Goal: Task Accomplishment & Management: Manage account settings

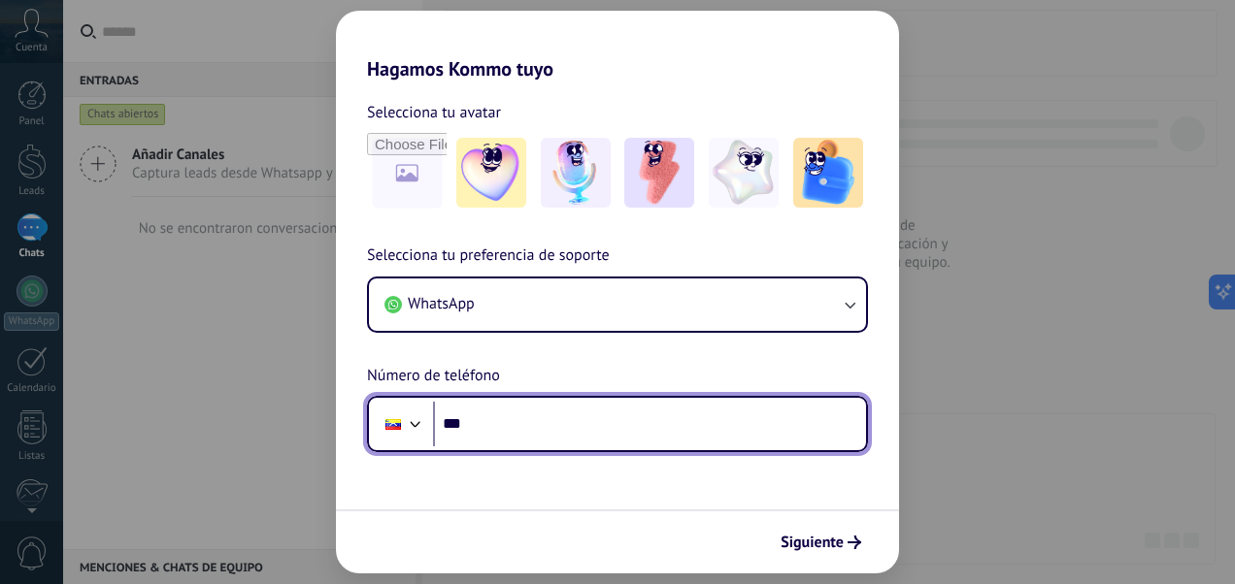
click at [557, 441] on input "***" at bounding box center [649, 424] width 433 height 45
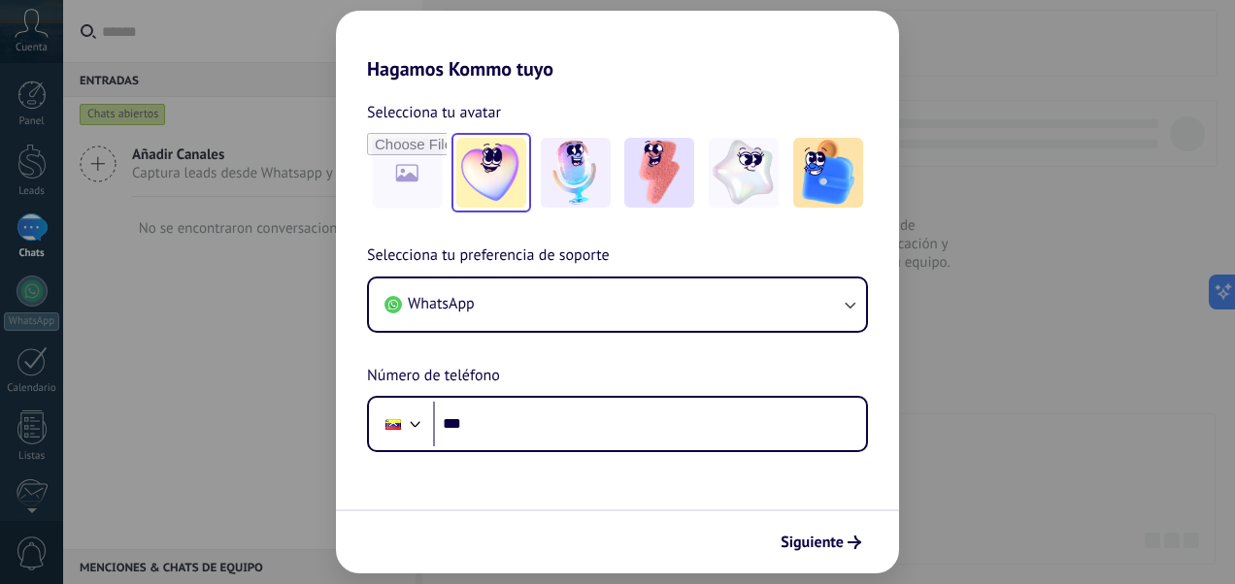
click at [470, 169] on img at bounding box center [491, 173] width 70 height 70
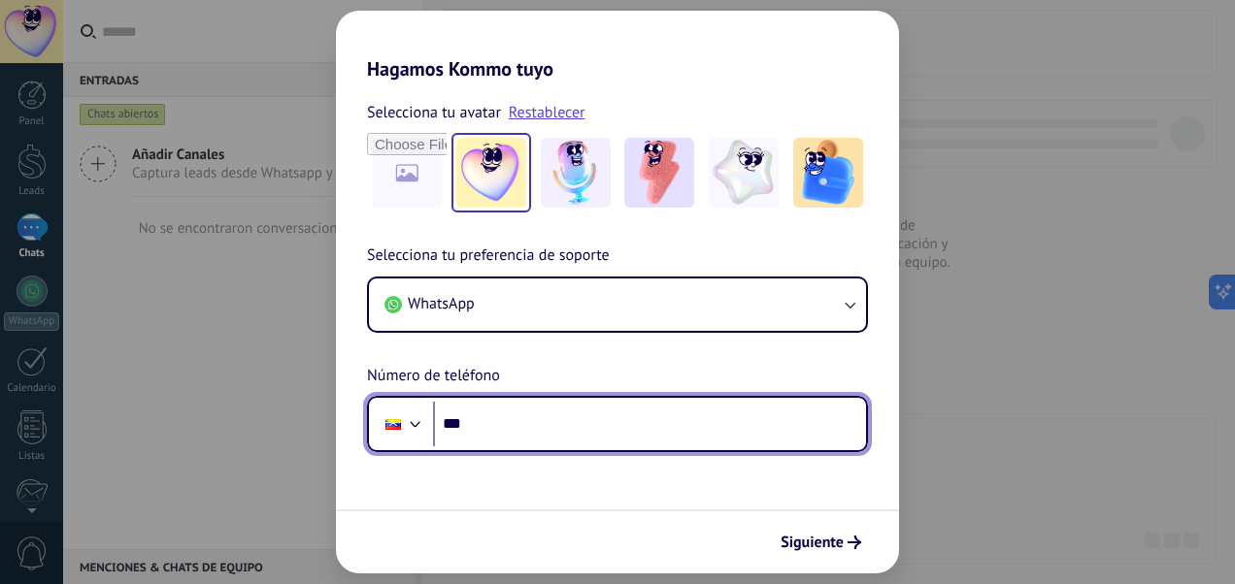
click at [578, 435] on input "***" at bounding box center [649, 424] width 433 height 45
type input "**********"
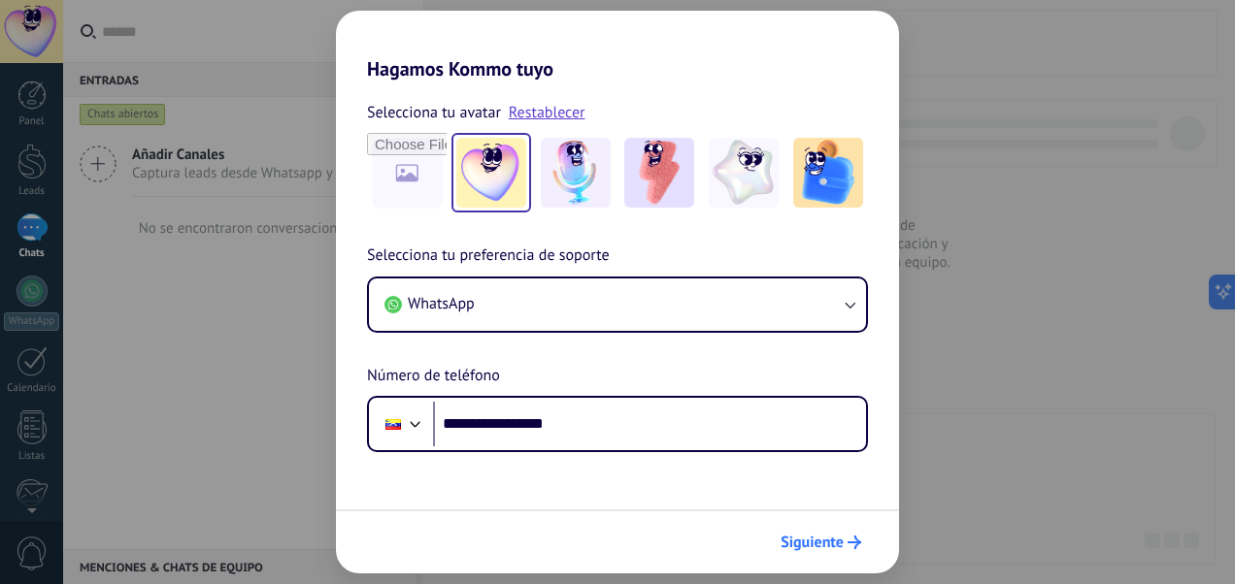
click at [827, 542] on span "Siguiente" at bounding box center [811, 543] width 63 height 14
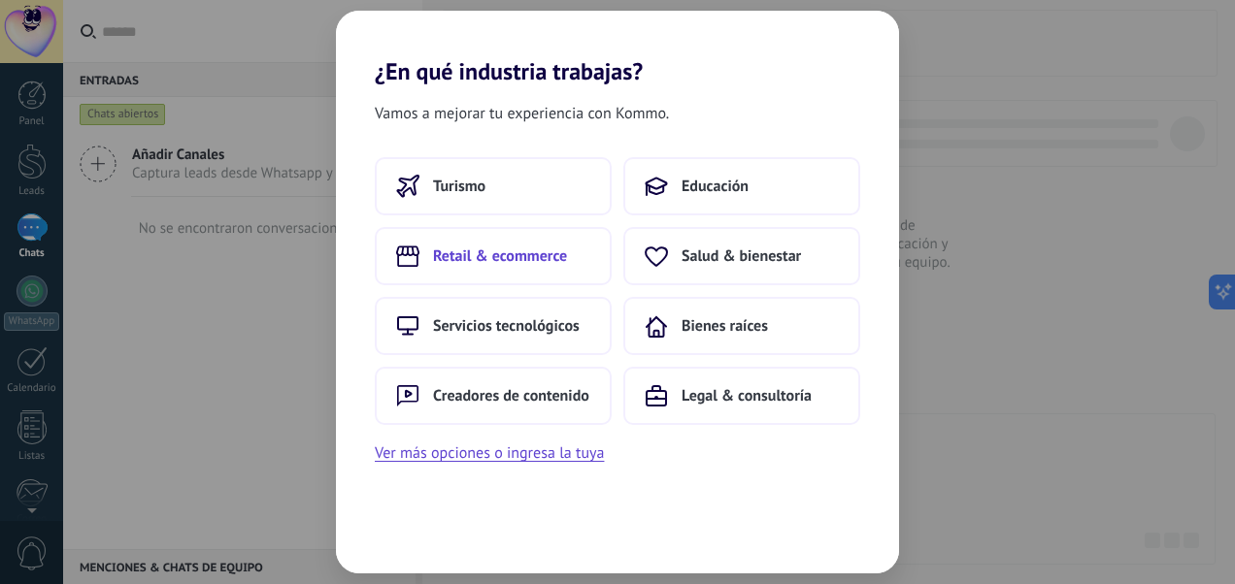
click at [524, 239] on button "Retail & ecommerce" at bounding box center [493, 256] width 237 height 58
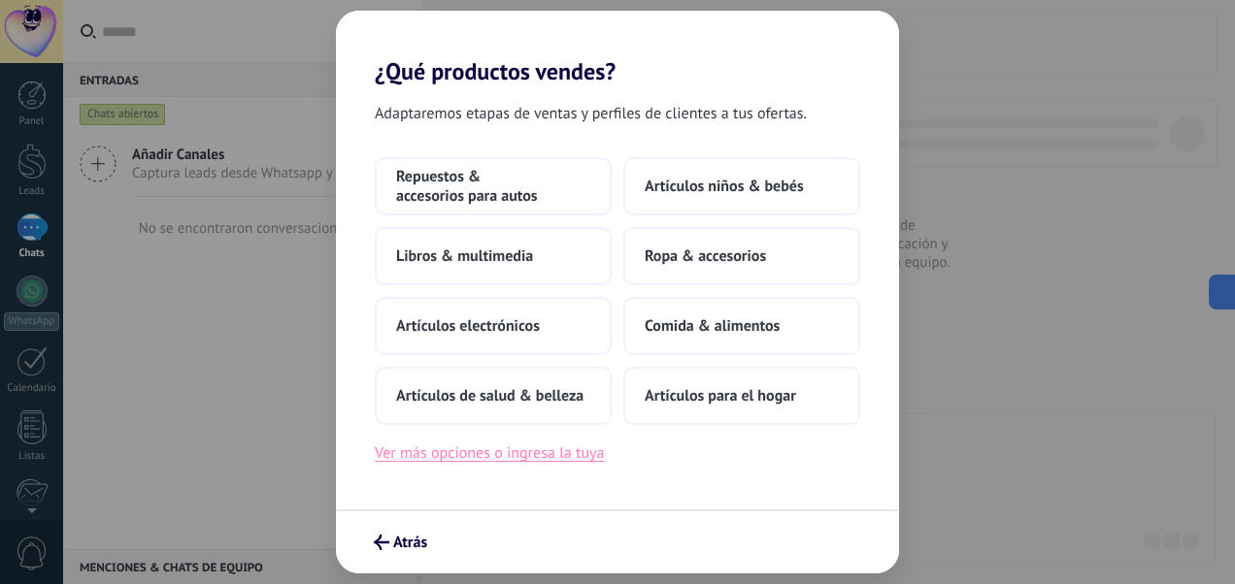
click at [514, 453] on button "Ver más opciones o ingresa la tuya" at bounding box center [489, 453] width 229 height 25
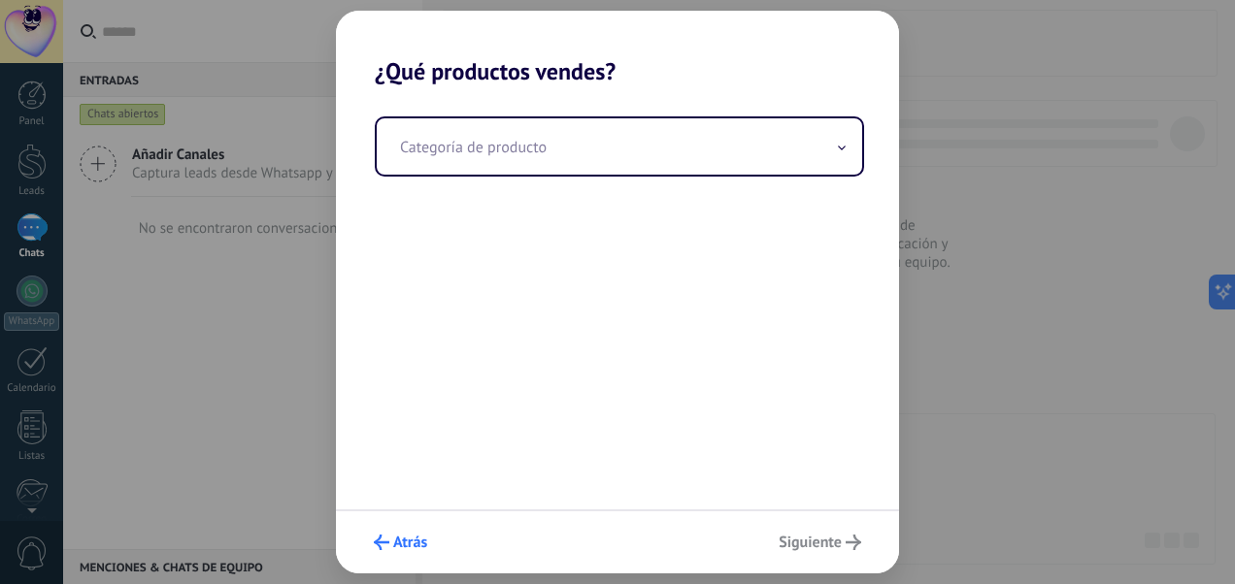
click at [406, 547] on span "Atrás" at bounding box center [410, 543] width 34 height 14
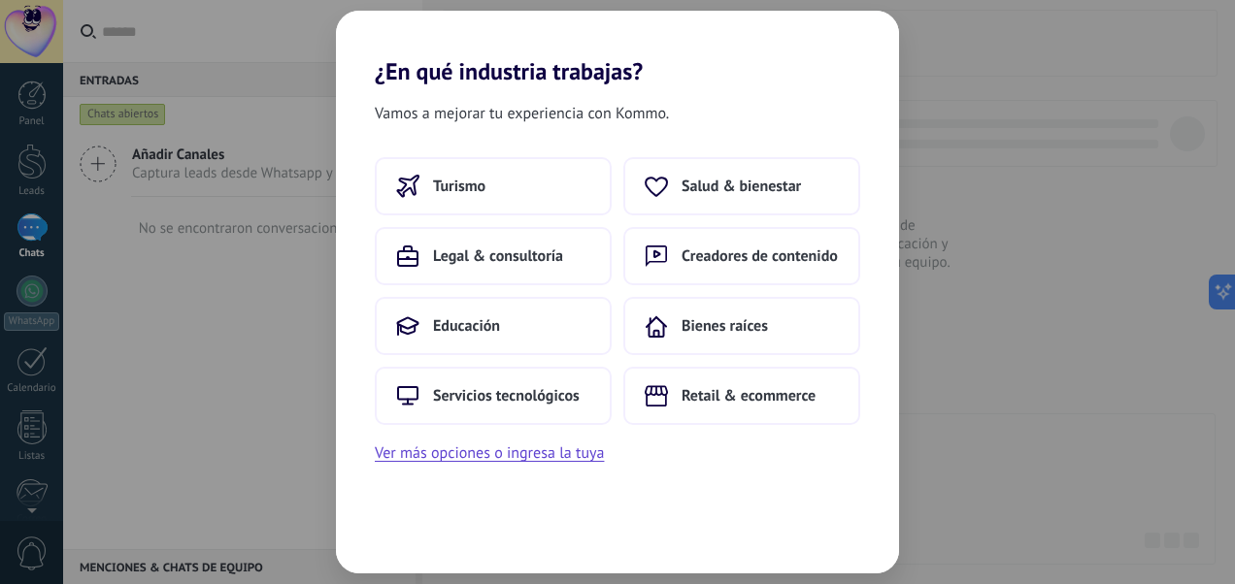
click at [406, 547] on div "Vamos a mejorar tu experiencia con Kommo. Turismo Salud & bienestar Legal & con…" at bounding box center [617, 329] width 563 height 488
click at [458, 447] on button "Ver más opciones o ingresa la tuya" at bounding box center [489, 453] width 229 height 25
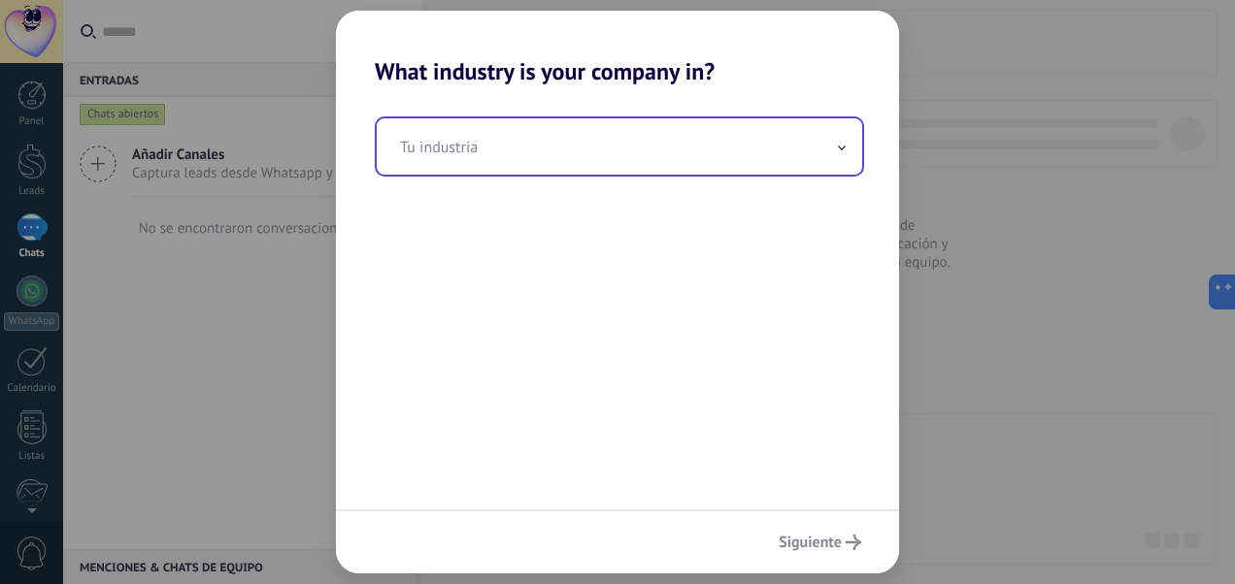
click at [840, 143] on span at bounding box center [842, 147] width 10 height 18
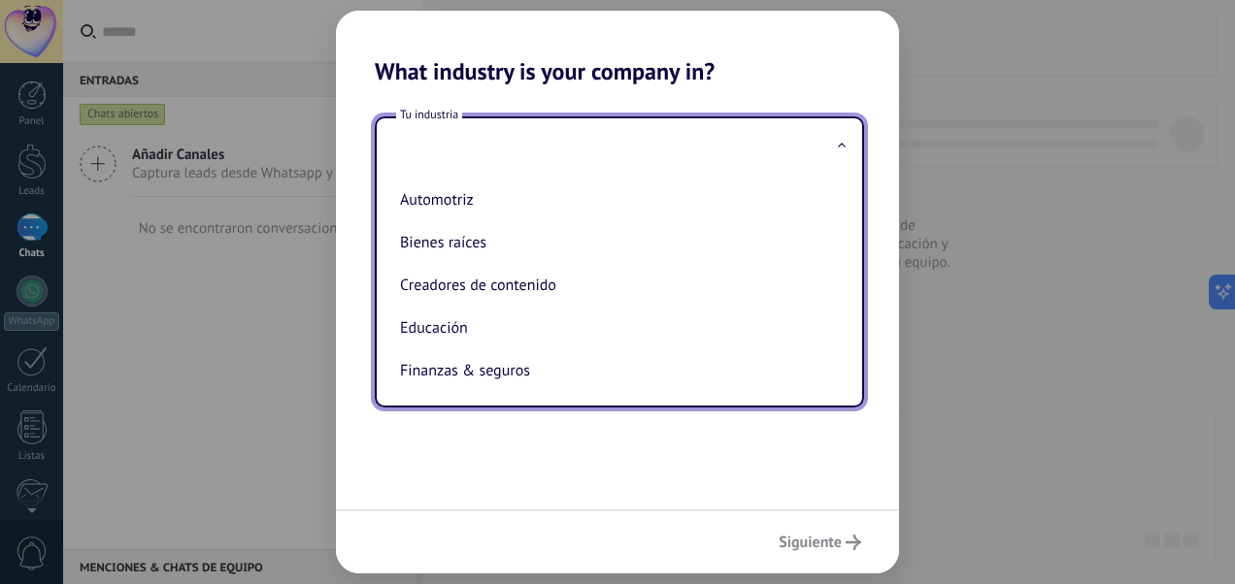
type input "*"
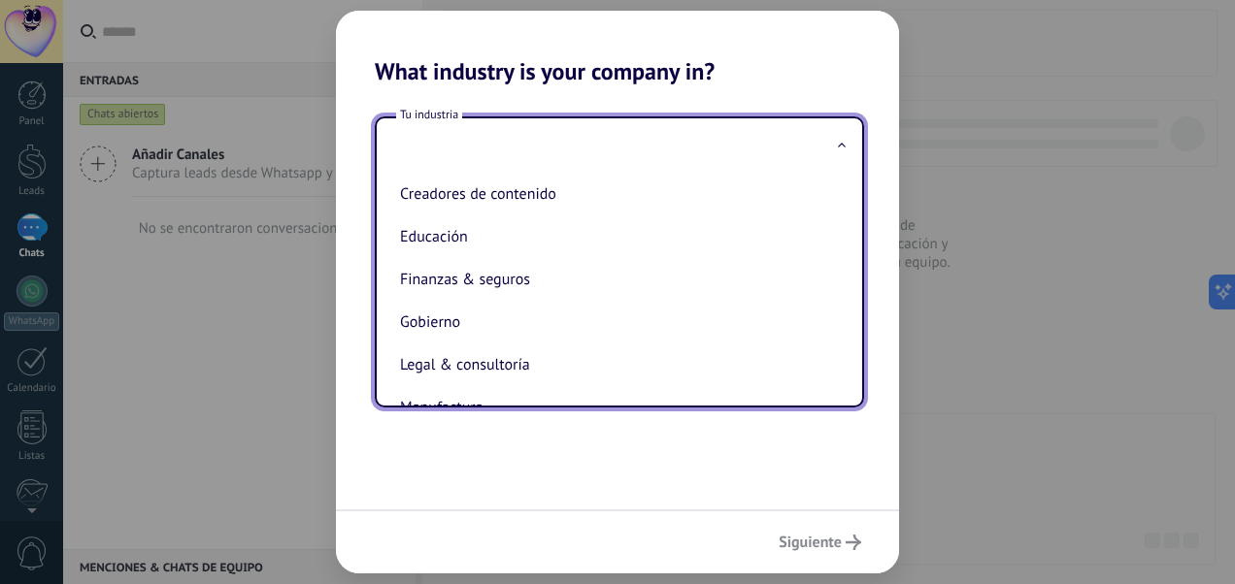
scroll to position [95, 0]
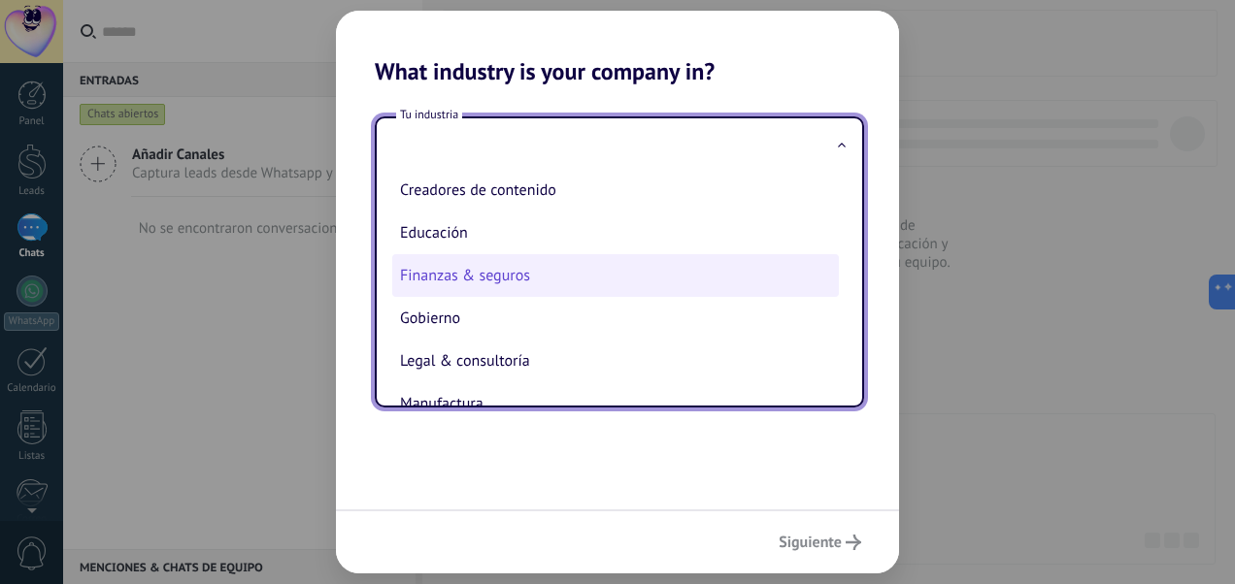
click at [528, 271] on li "Finanzas & seguros" at bounding box center [615, 275] width 446 height 43
type input "**********"
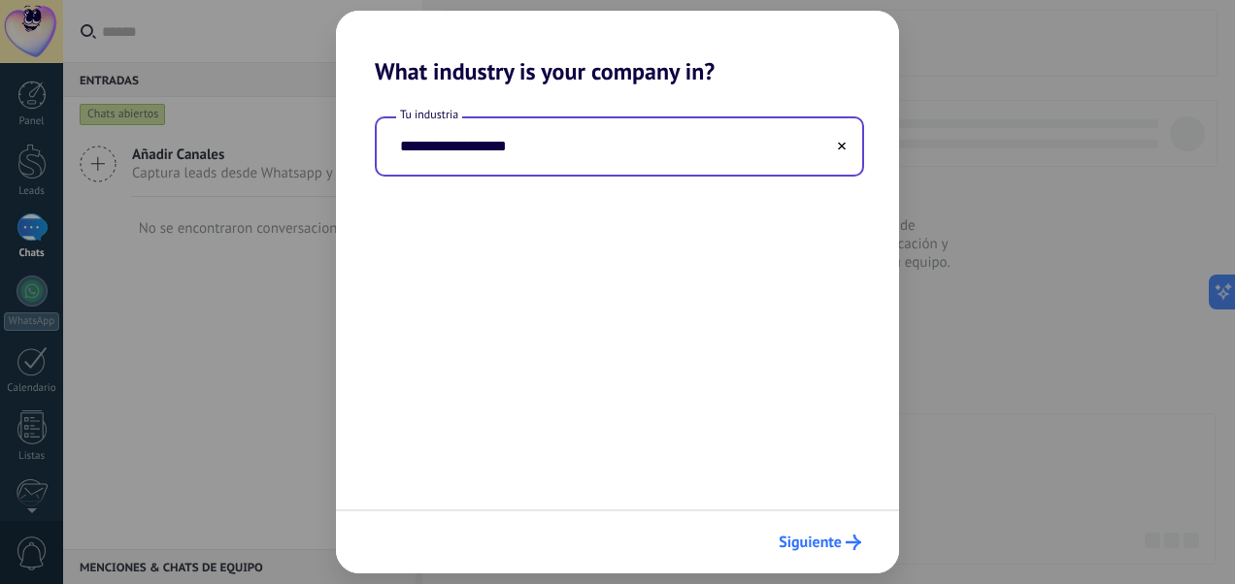
click at [819, 549] on span "Siguiente" at bounding box center [809, 543] width 63 height 14
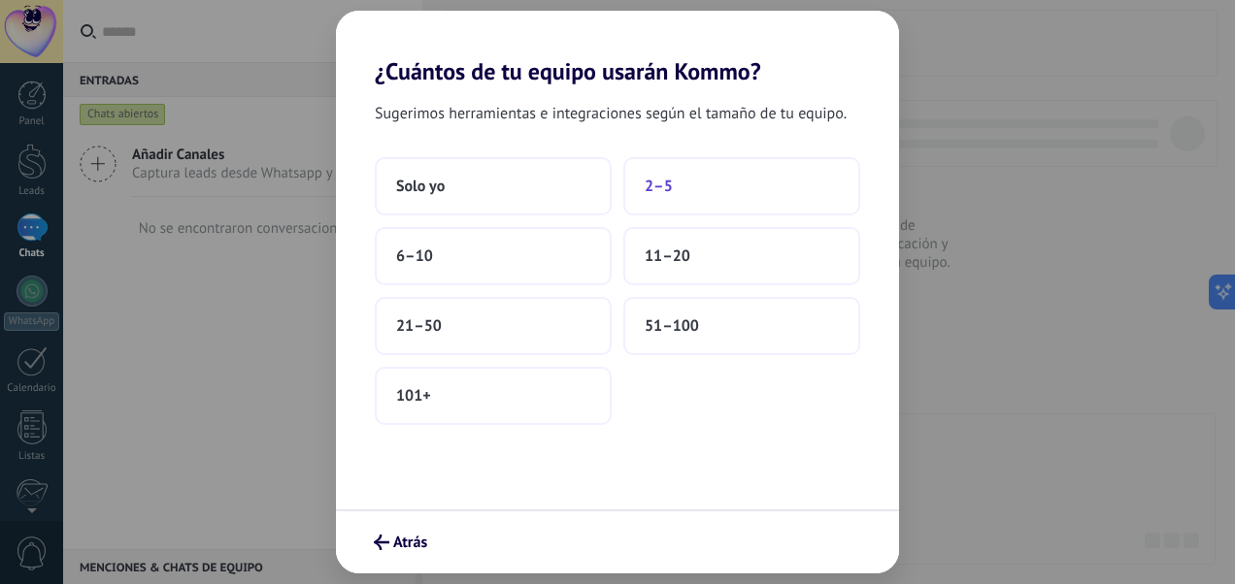
click at [661, 181] on span "2–5" at bounding box center [658, 186] width 28 height 19
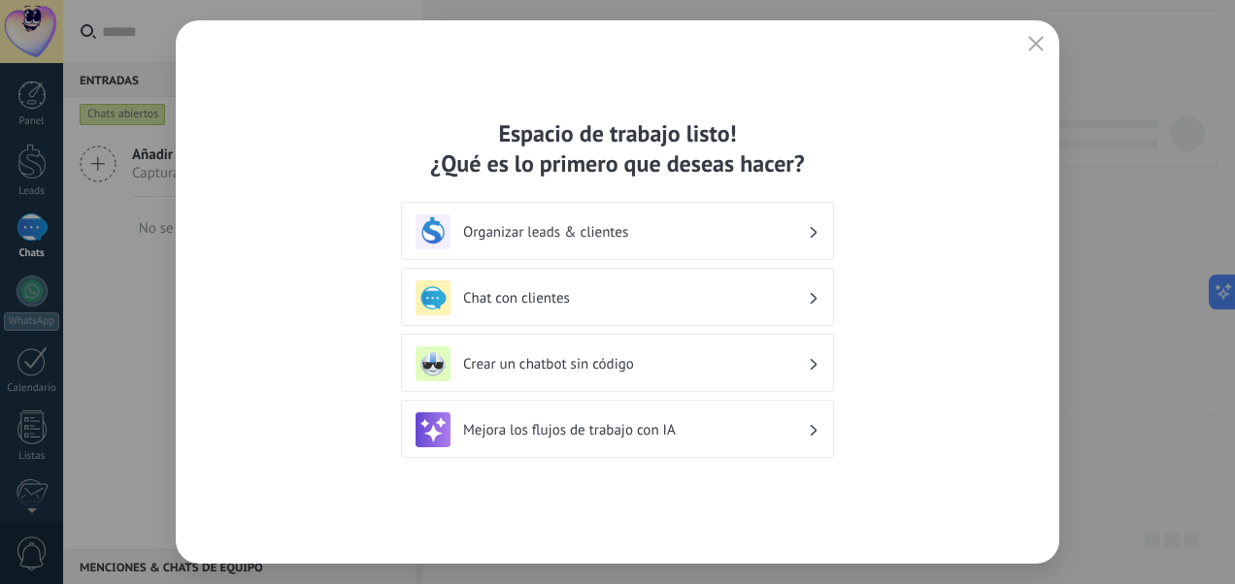
click at [798, 230] on h3 "Organizar leads & clientes" at bounding box center [635, 232] width 345 height 18
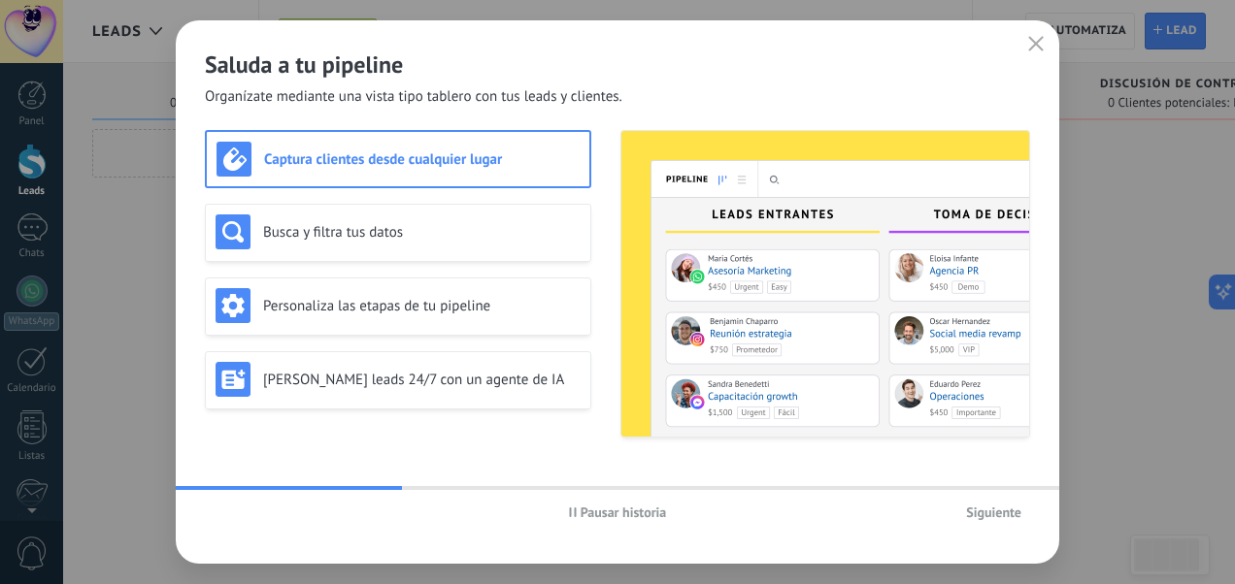
click at [1034, 50] on icon "button" at bounding box center [1036, 44] width 16 height 16
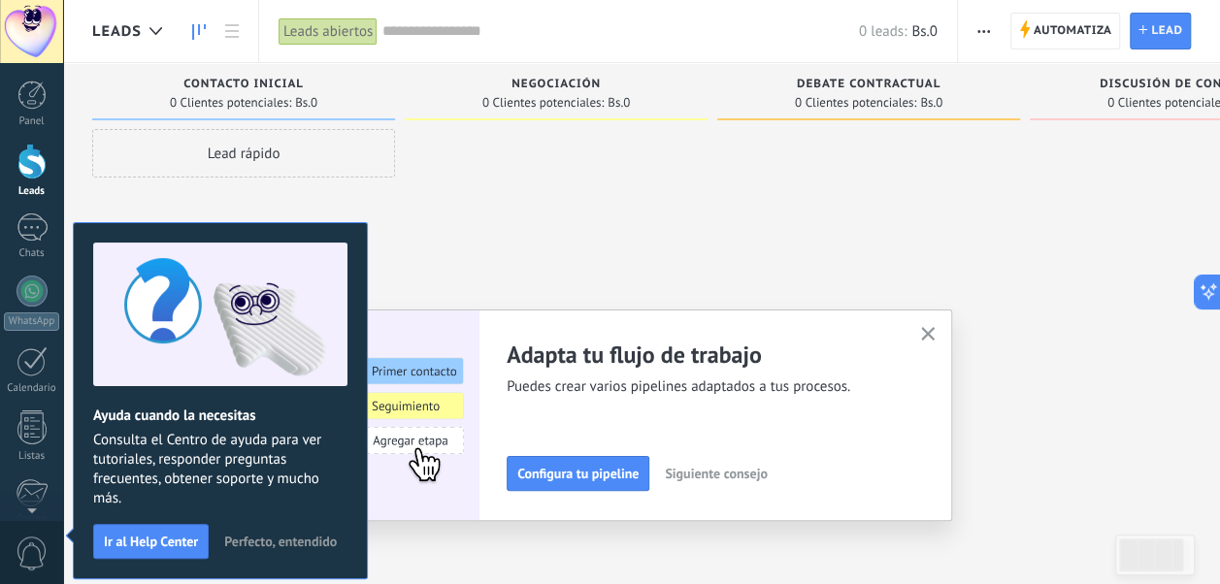
click at [277, 535] on span "Perfecto, entendido" at bounding box center [280, 542] width 113 height 14
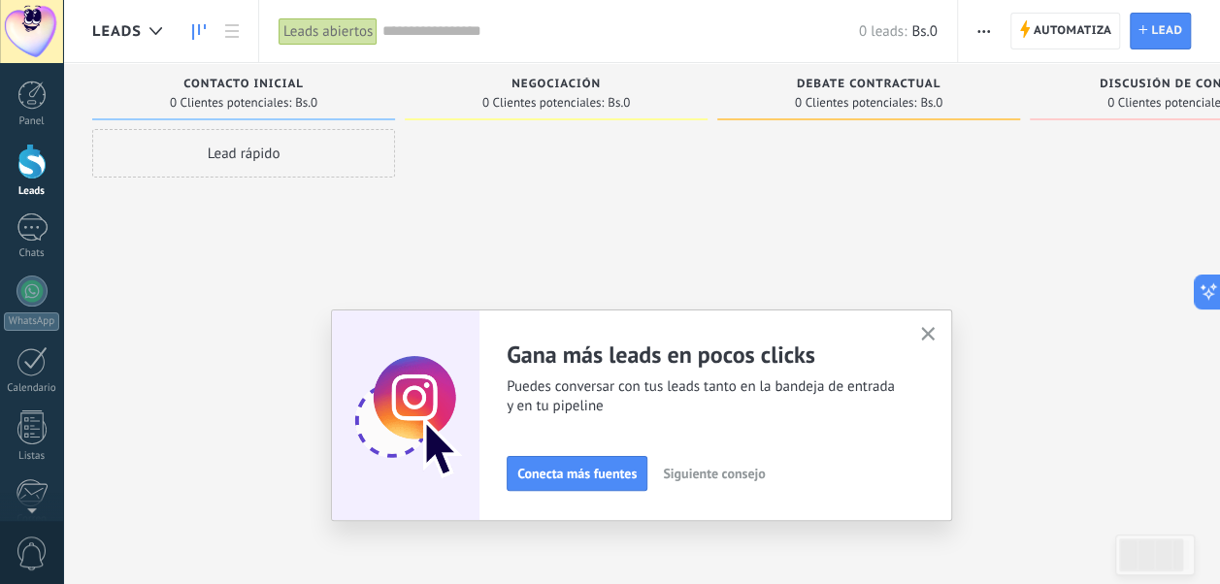
click at [934, 330] on icon "button" at bounding box center [928, 334] width 15 height 15
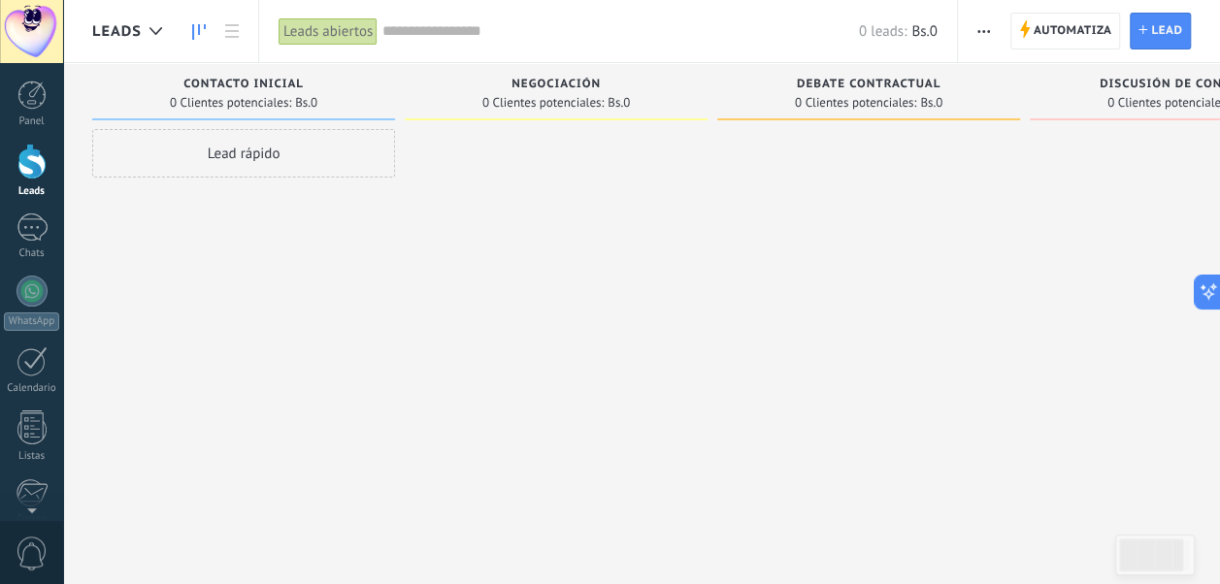
click at [986, 27] on span "button" at bounding box center [983, 31] width 13 height 37
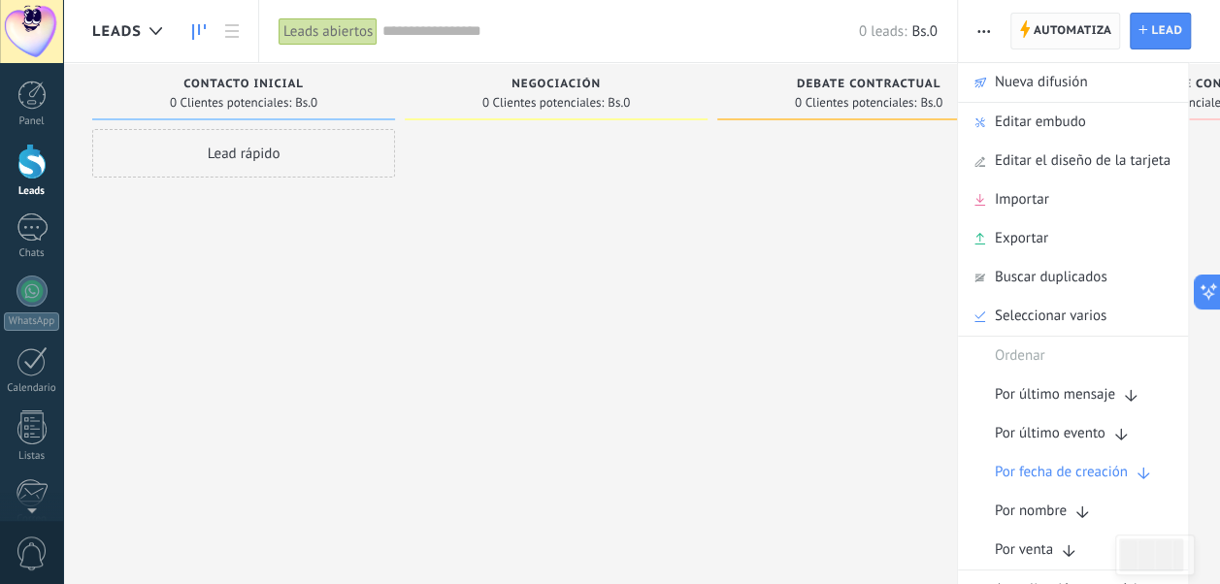
click at [1048, 34] on span "Automatiza" at bounding box center [1073, 31] width 79 height 35
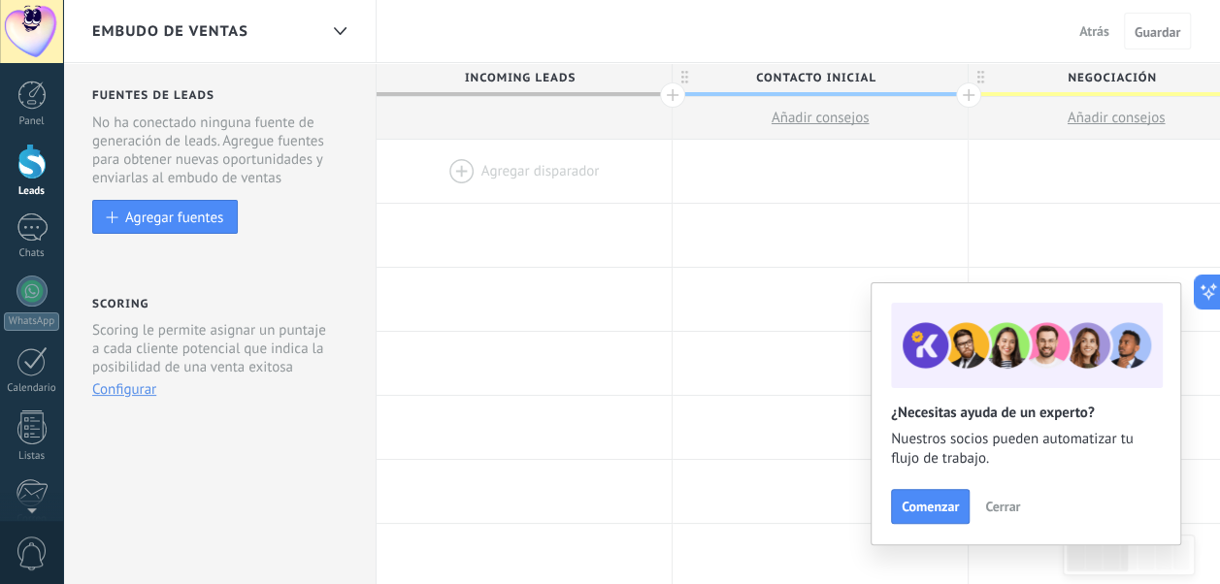
click at [788, 80] on span "Contacto inicial" at bounding box center [815, 78] width 285 height 30
click at [788, 80] on input "**********" at bounding box center [815, 77] width 257 height 29
type input "**********"
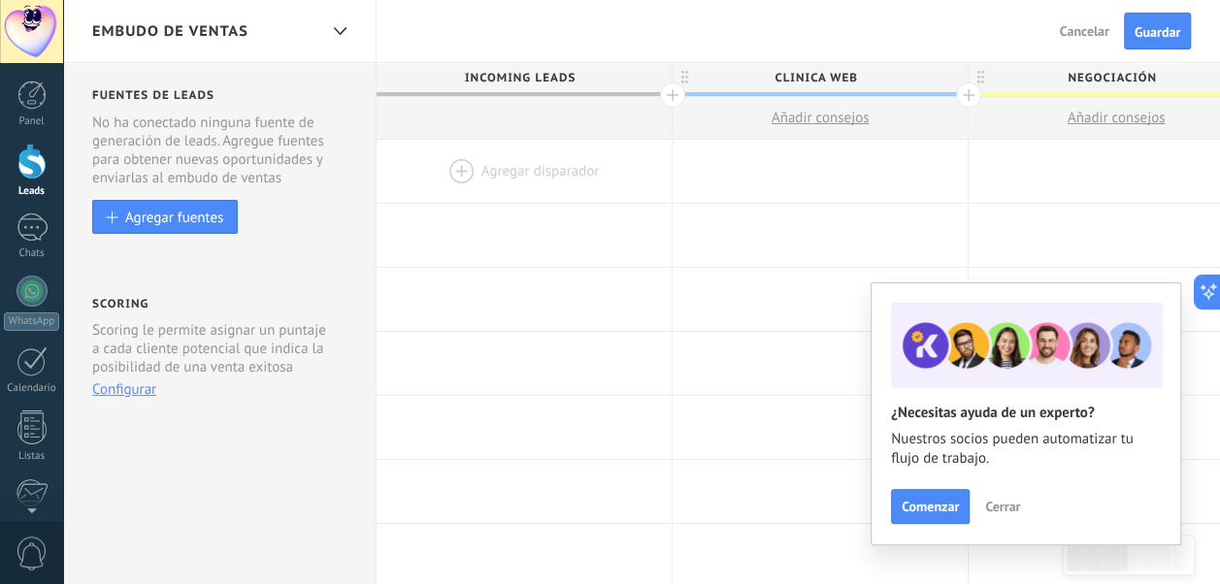
click at [1004, 502] on span "Cerrar" at bounding box center [1002, 507] width 35 height 14
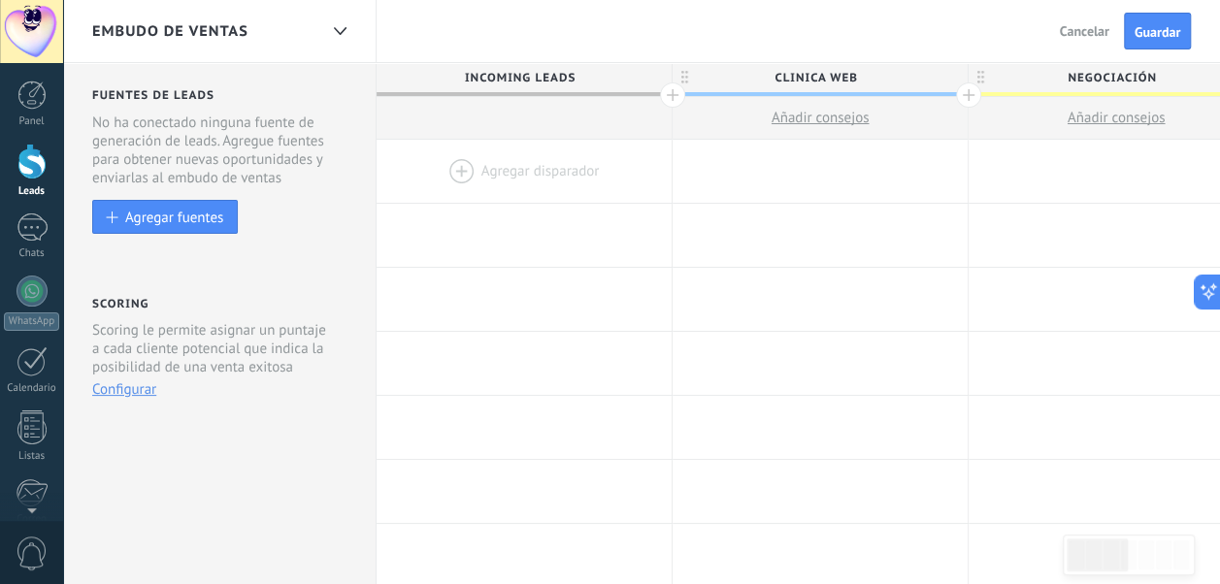
click at [1122, 75] on span "Negociación" at bounding box center [1111, 78] width 285 height 30
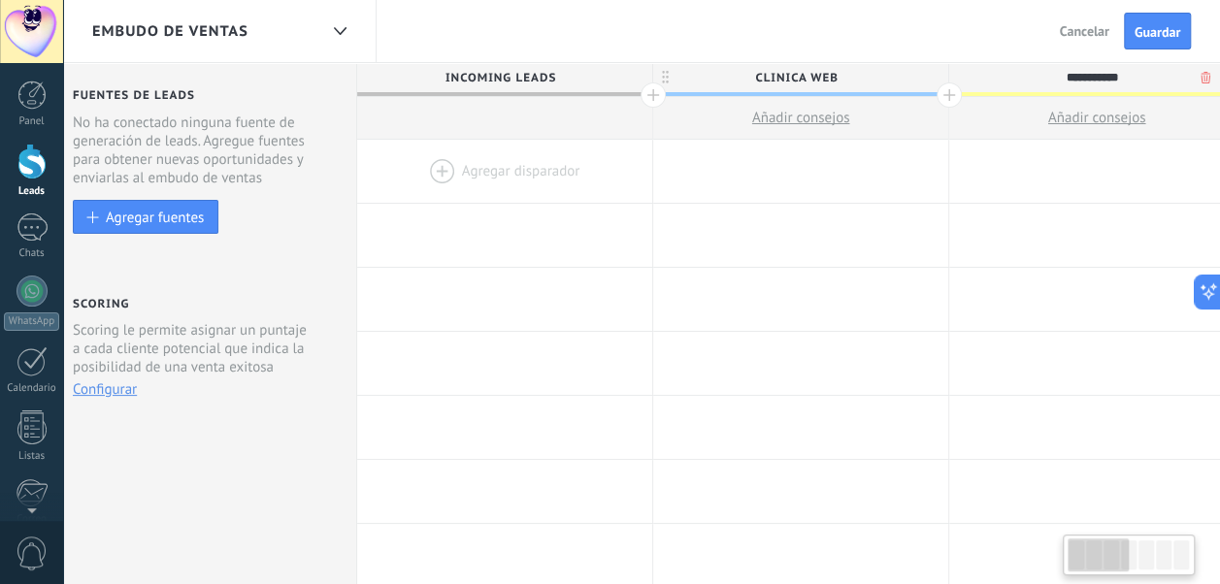
click at [1122, 75] on input "**********" at bounding box center [1092, 77] width 257 height 29
click at [852, 82] on span "Clinica Web" at bounding box center [795, 78] width 285 height 30
click at [852, 82] on input "**********" at bounding box center [796, 77] width 257 height 29
click at [791, 80] on input "********" at bounding box center [796, 77] width 257 height 29
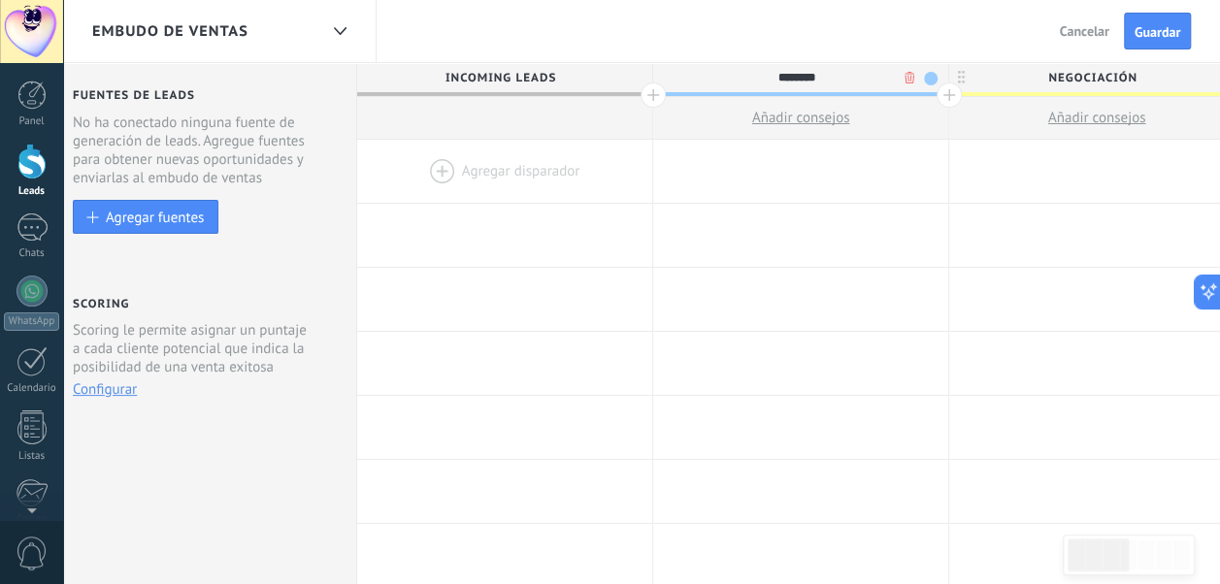
click at [791, 80] on input "********" at bounding box center [796, 77] width 257 height 29
type input "**********"
click at [1084, 80] on span "Negociación" at bounding box center [1091, 78] width 285 height 30
click at [1084, 80] on input "**********" at bounding box center [1092, 77] width 257 height 29
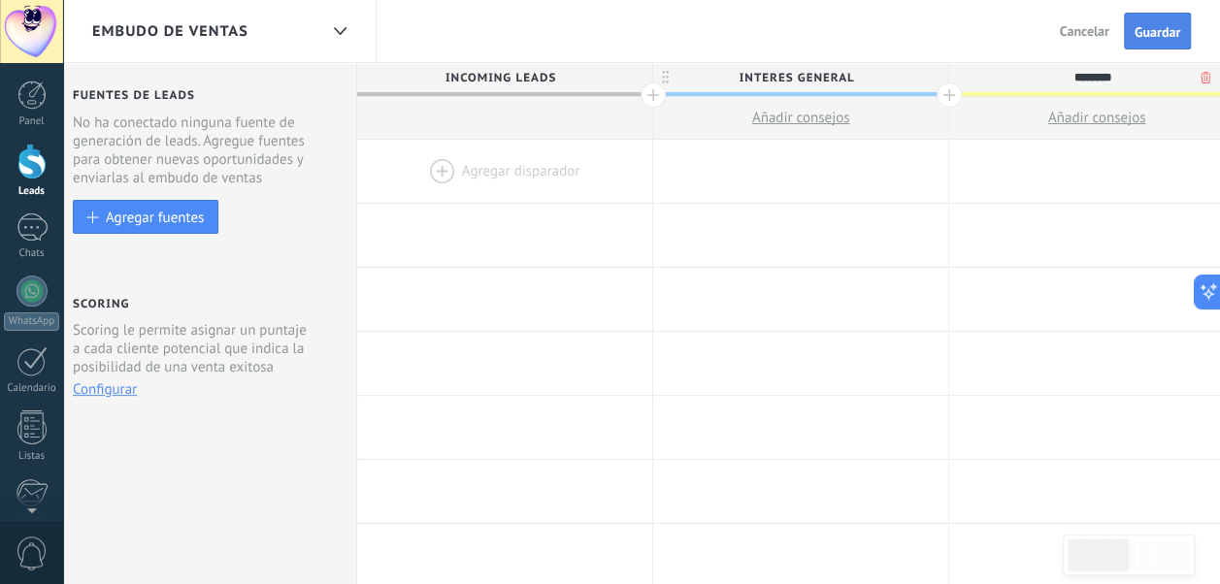
type input "********"
click at [1149, 34] on span "Guardar" at bounding box center [1158, 32] width 46 height 14
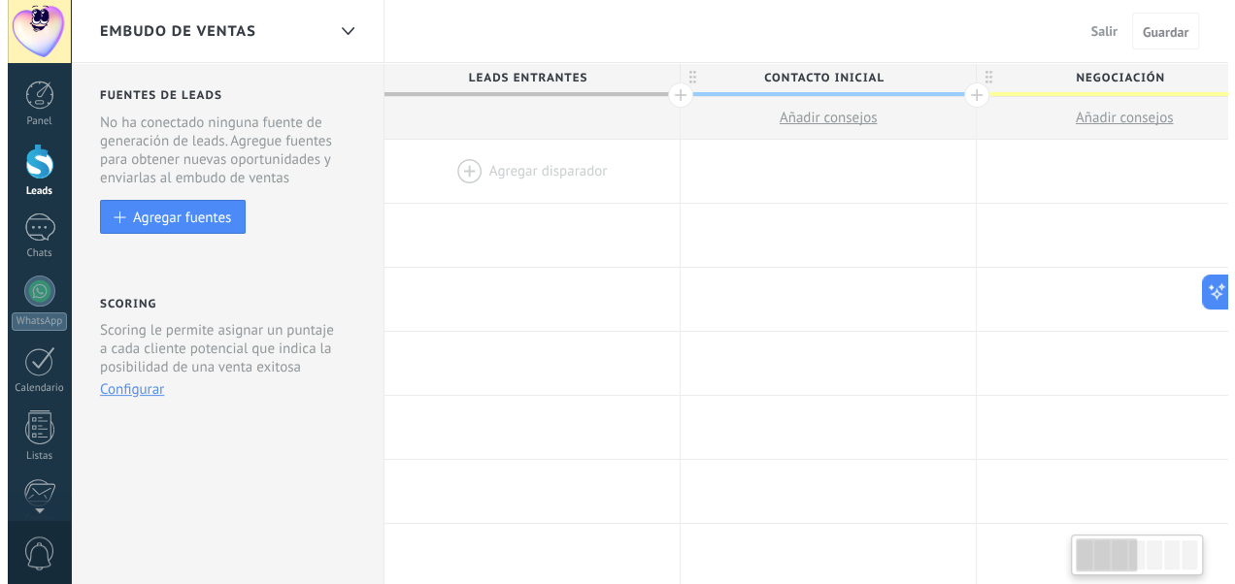
scroll to position [0, 19]
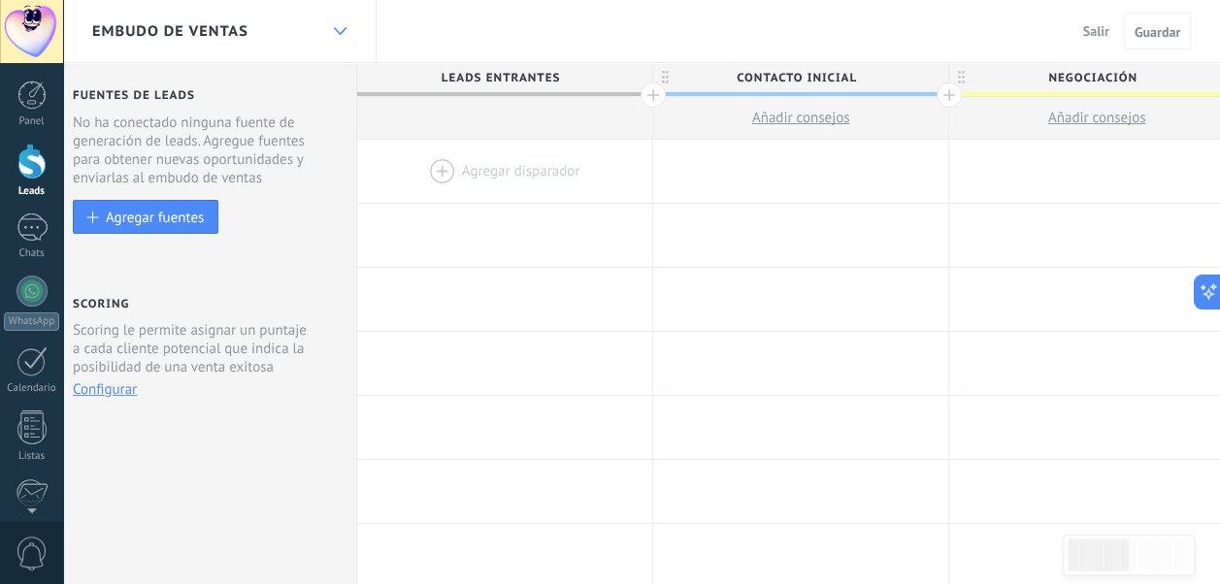
click at [347, 27] on div at bounding box center [339, 32] width 33 height 38
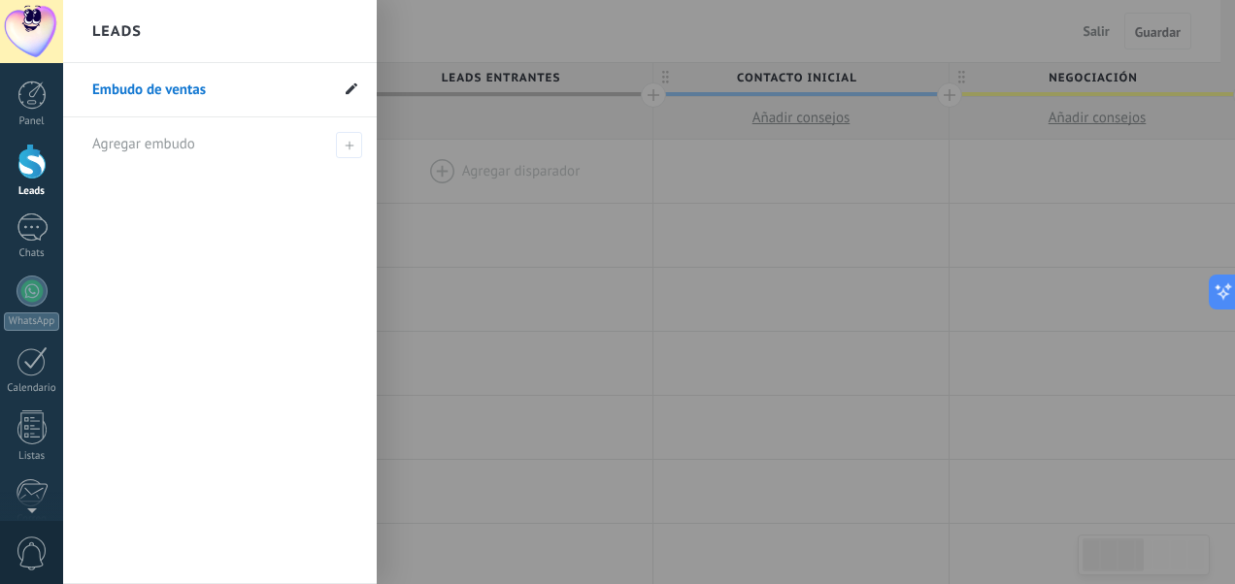
click at [350, 89] on use at bounding box center [352, 88] width 12 height 12
click at [219, 100] on input "**********" at bounding box center [210, 90] width 236 height 31
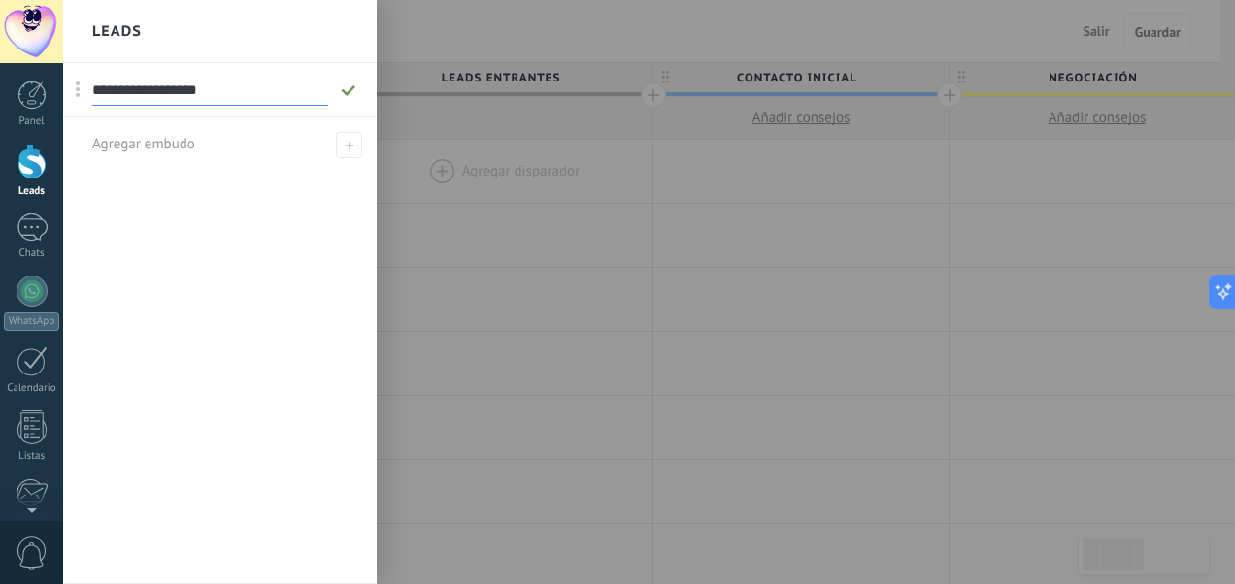
type input "**********"
click at [348, 86] on icon at bounding box center [348, 90] width 21 height 12
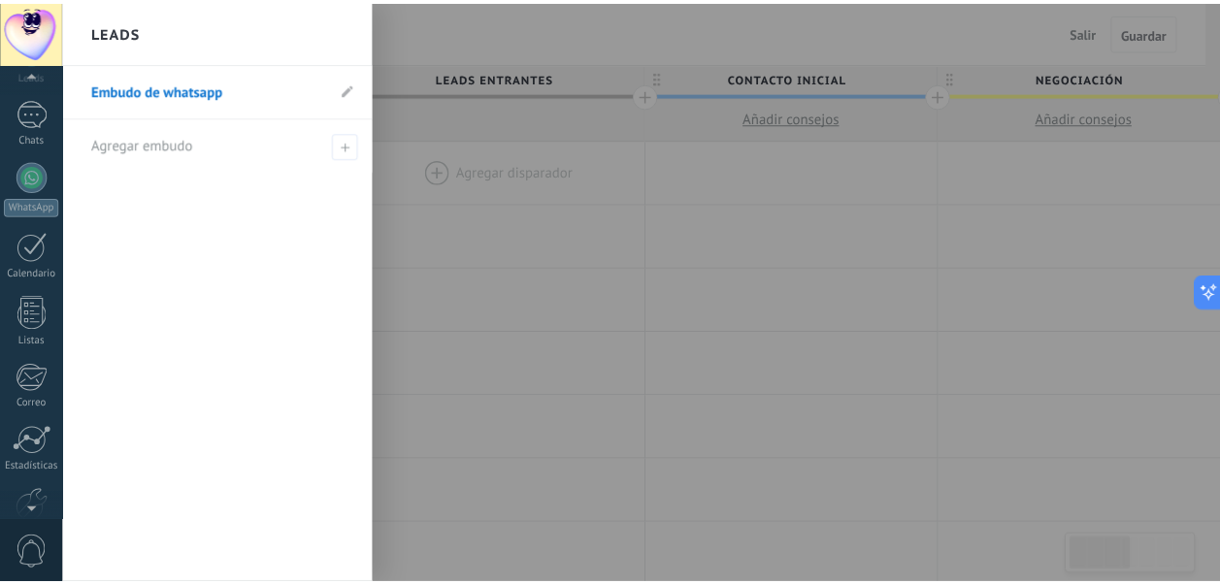
scroll to position [221, 0]
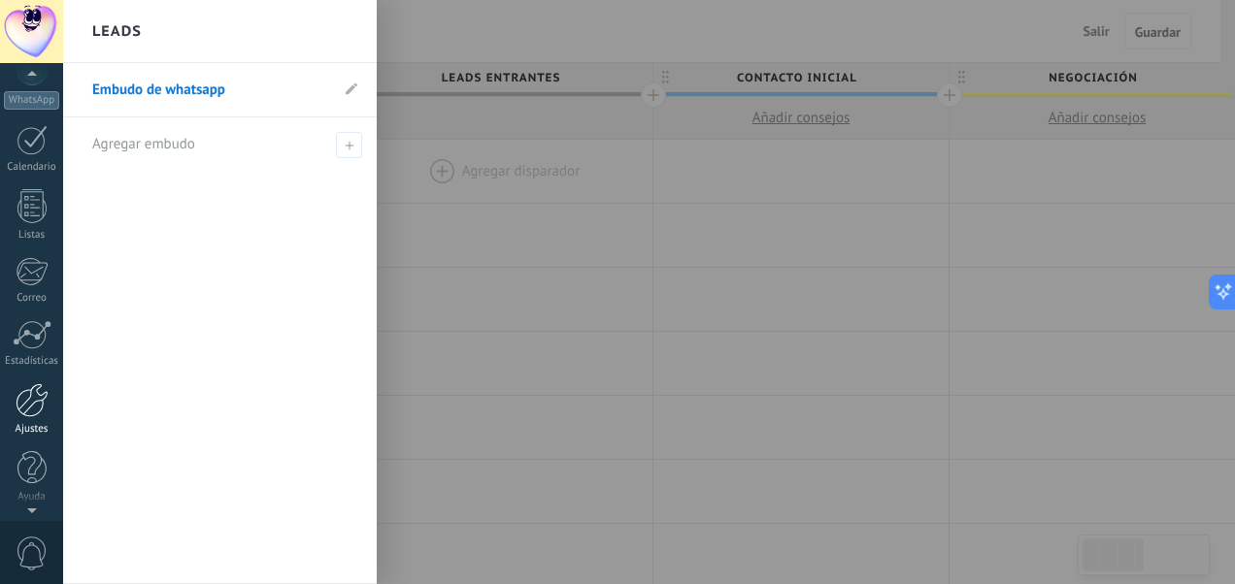
click at [36, 411] on div at bounding box center [32, 400] width 33 height 34
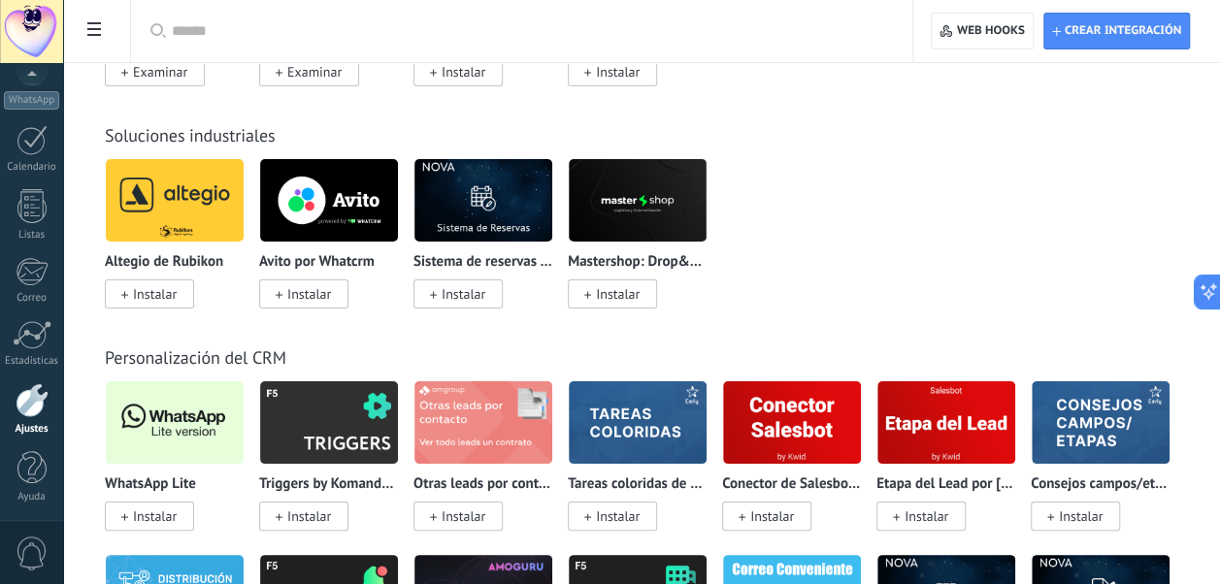
scroll to position [3612, 0]
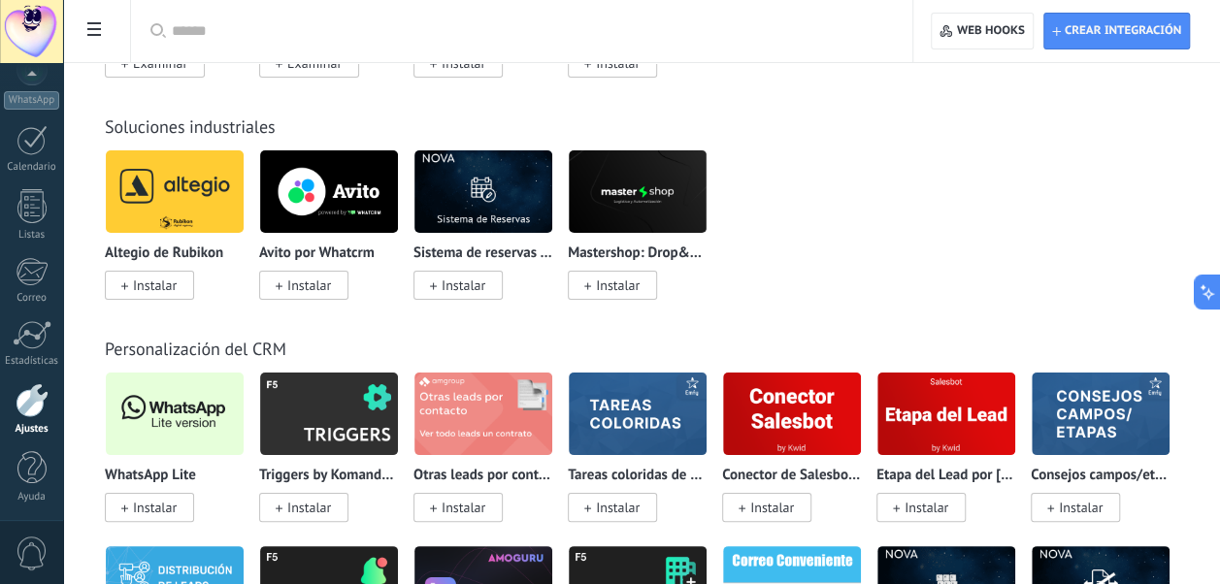
click at [173, 415] on img at bounding box center [175, 414] width 138 height 94
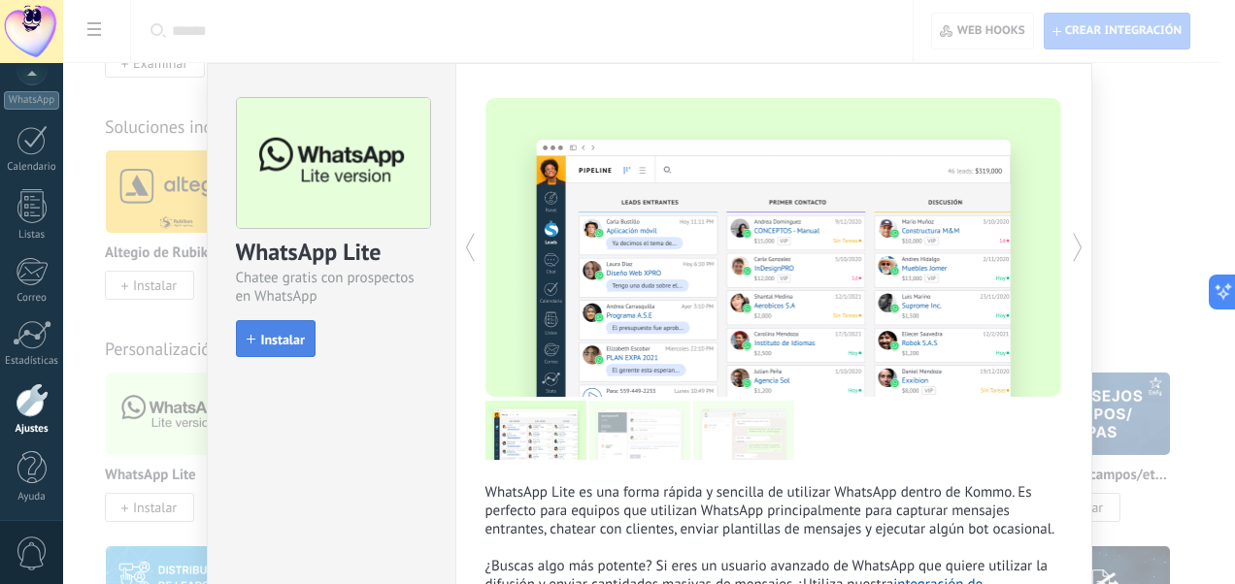
click at [273, 339] on span "Instalar" at bounding box center [283, 340] width 44 height 14
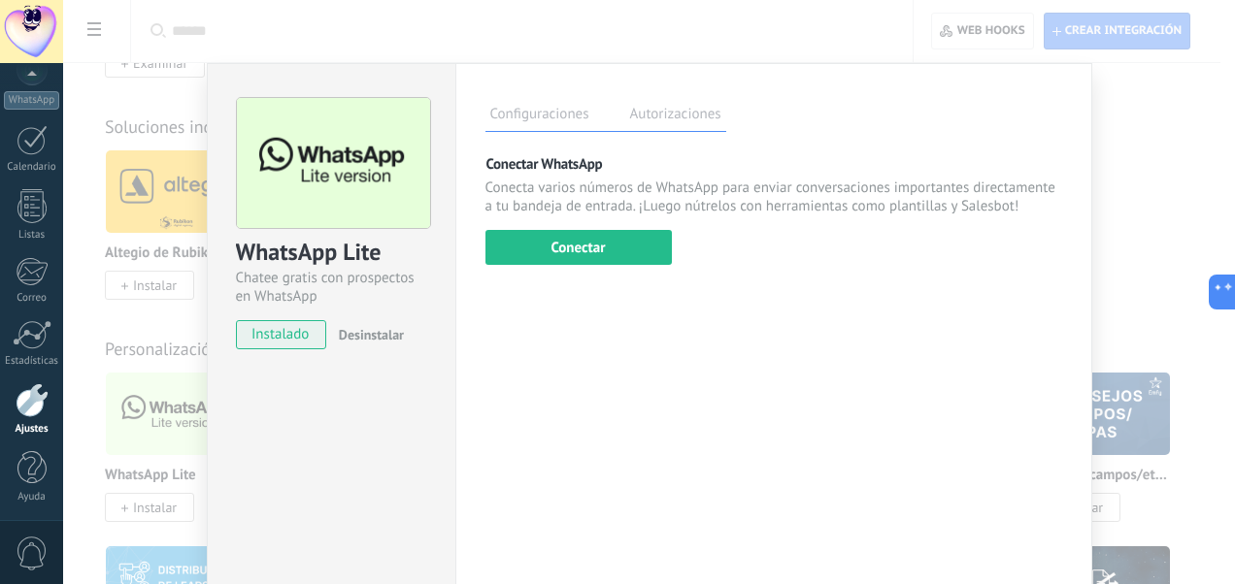
click at [1118, 186] on div "WhatsApp Lite Chatee gratis con prospectos en WhatsApp instalado Desinstalar Co…" at bounding box center [648, 292] width 1171 height 584
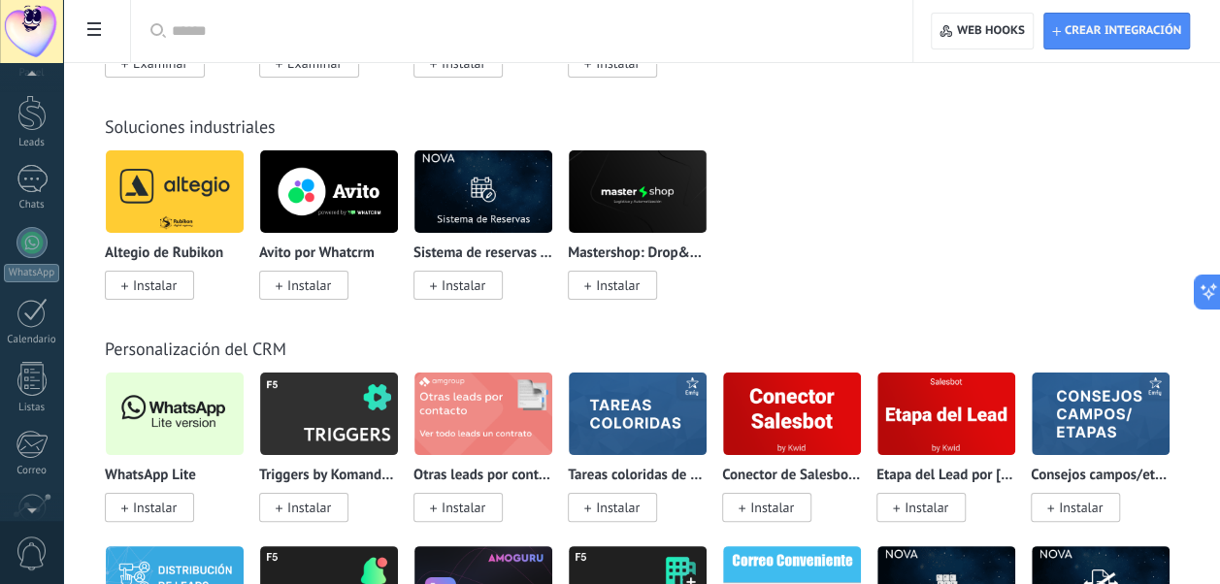
scroll to position [0, 0]
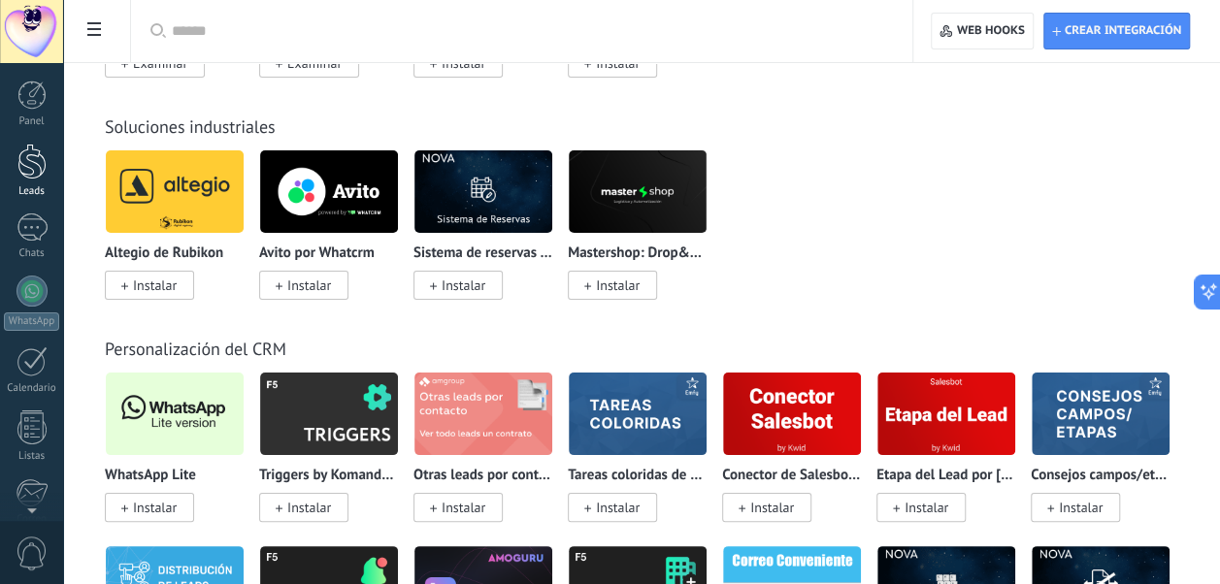
click at [35, 161] on div at bounding box center [31, 162] width 29 height 36
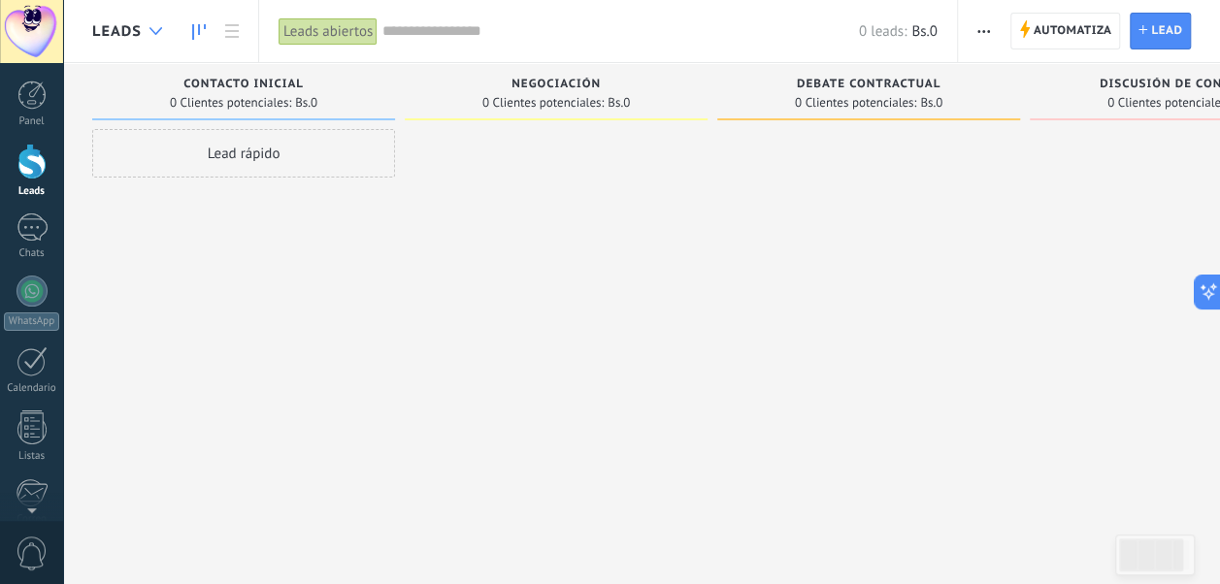
click at [151, 25] on div at bounding box center [156, 32] width 32 height 38
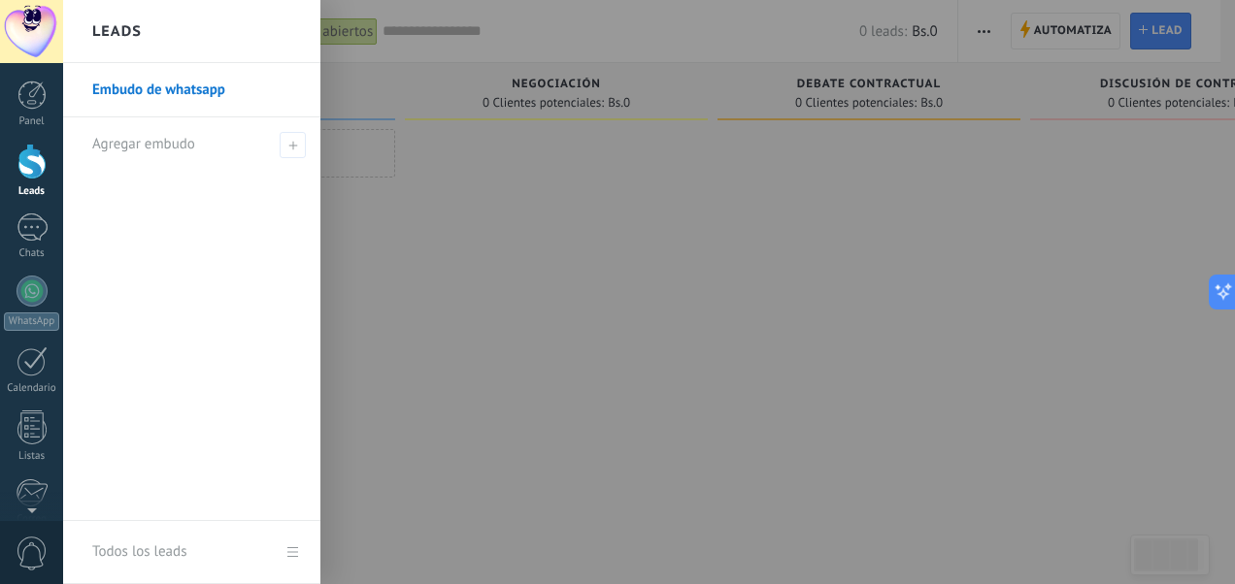
click at [183, 91] on link "Embudo de whatsapp" at bounding box center [196, 90] width 209 height 54
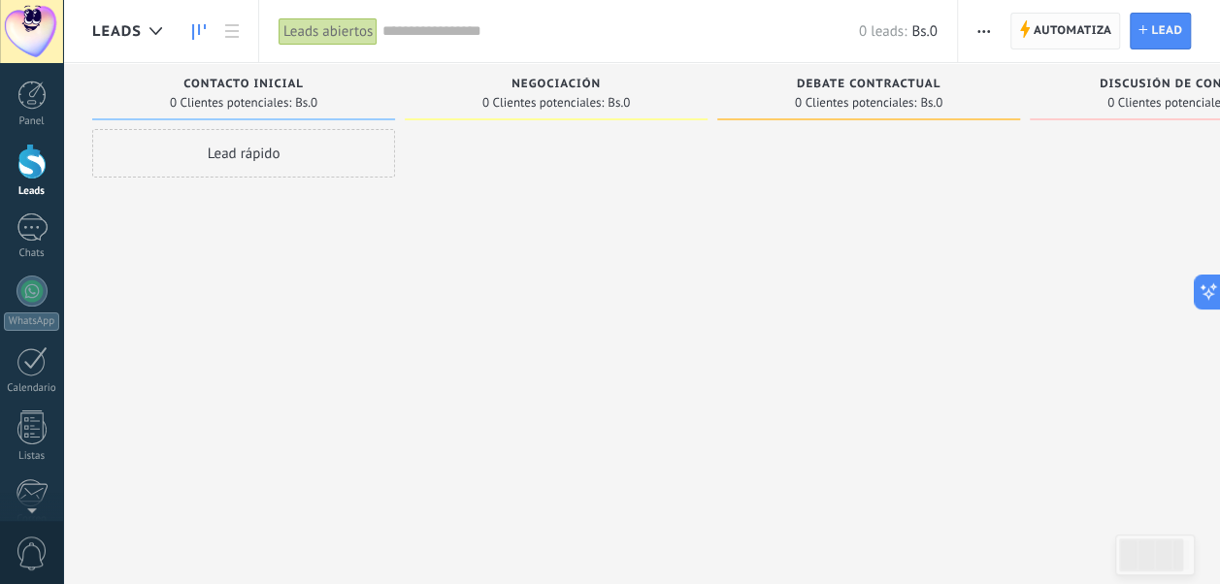
click at [1056, 36] on span "Automatiza" at bounding box center [1073, 31] width 79 height 35
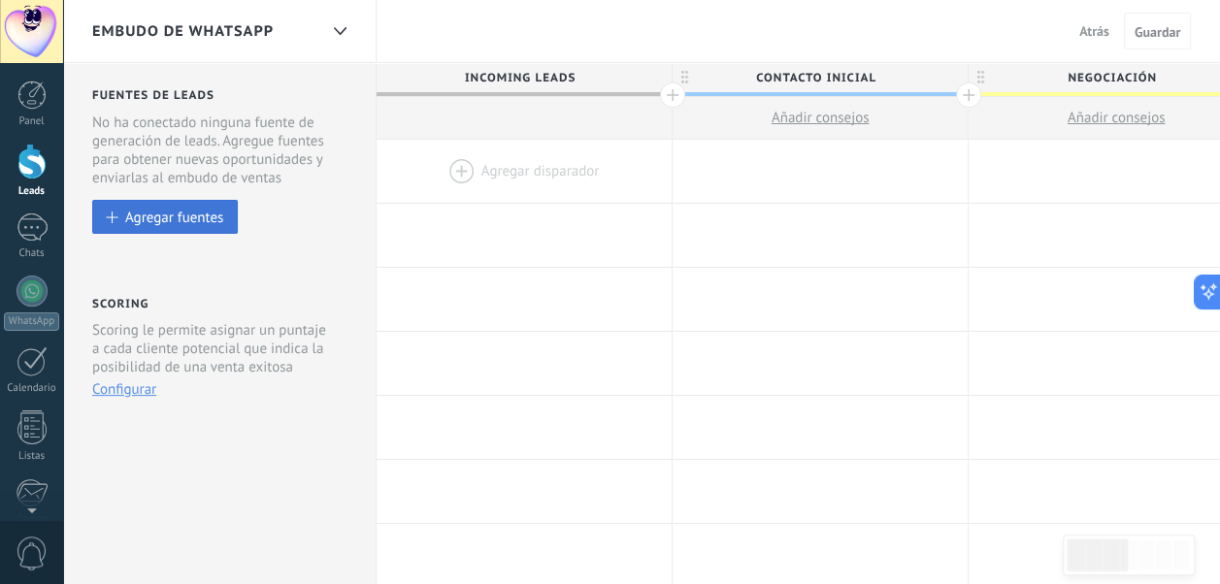
click at [188, 208] on button "Agregar fuentes" at bounding box center [165, 217] width 146 height 34
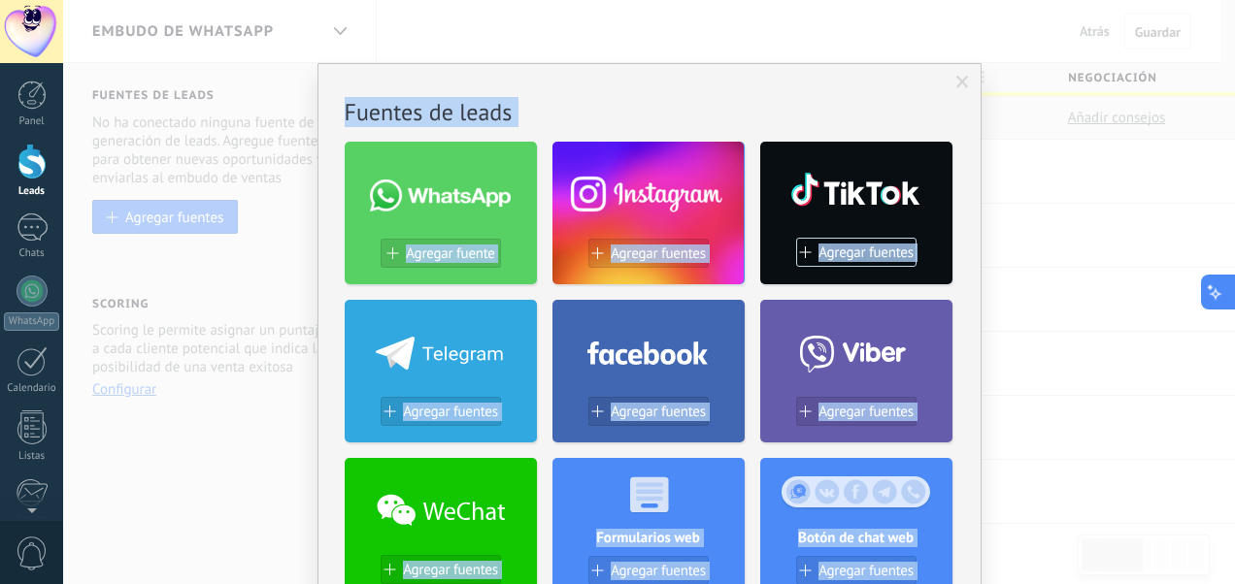
drag, startPoint x: 1234, startPoint y: 200, endPoint x: 1225, endPoint y: 288, distance: 88.8
click at [1225, 288] on body ".abccls-1,.abccls-2{fill-rule:evenodd}.abccls-2{fill:#fff} .abfcls-1{fill:none}…" at bounding box center [617, 292] width 1235 height 584
drag, startPoint x: 1225, startPoint y: 288, endPoint x: 943, endPoint y: 137, distance: 319.6
click at [943, 137] on div "Agregar fuente Agregar fuentes Agregar fuentes Agregar fuentes Agregar fuentes …" at bounding box center [650, 521] width 610 height 791
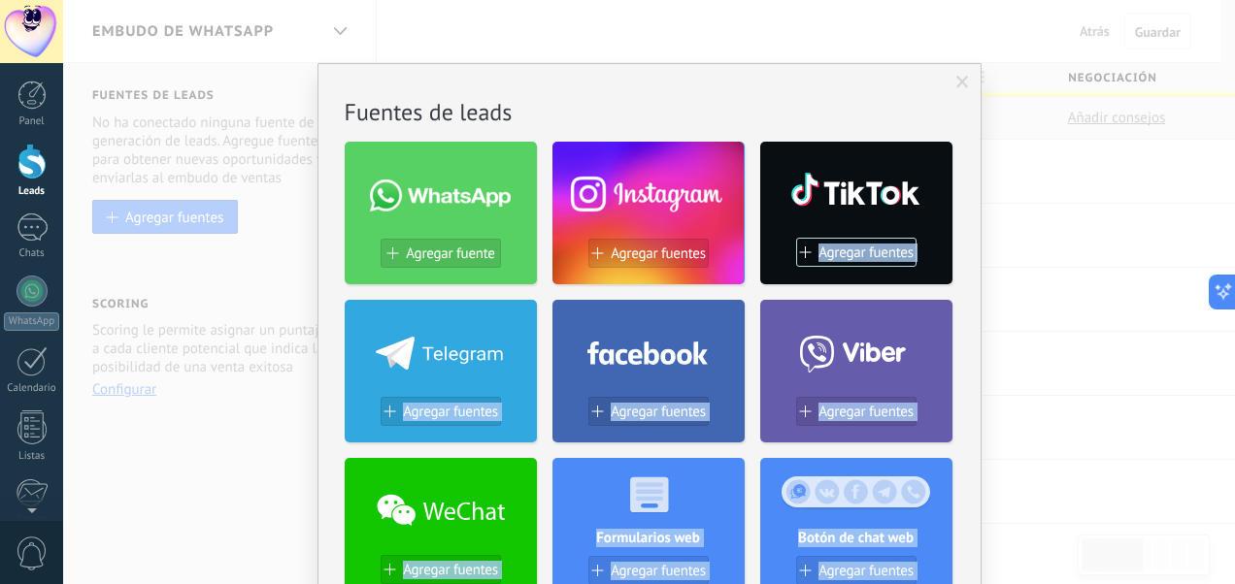
click at [943, 137] on div "Agregar fuente Agregar fuentes Agregar fuentes Agregar fuentes Agregar fuentes …" at bounding box center [650, 521] width 610 height 791
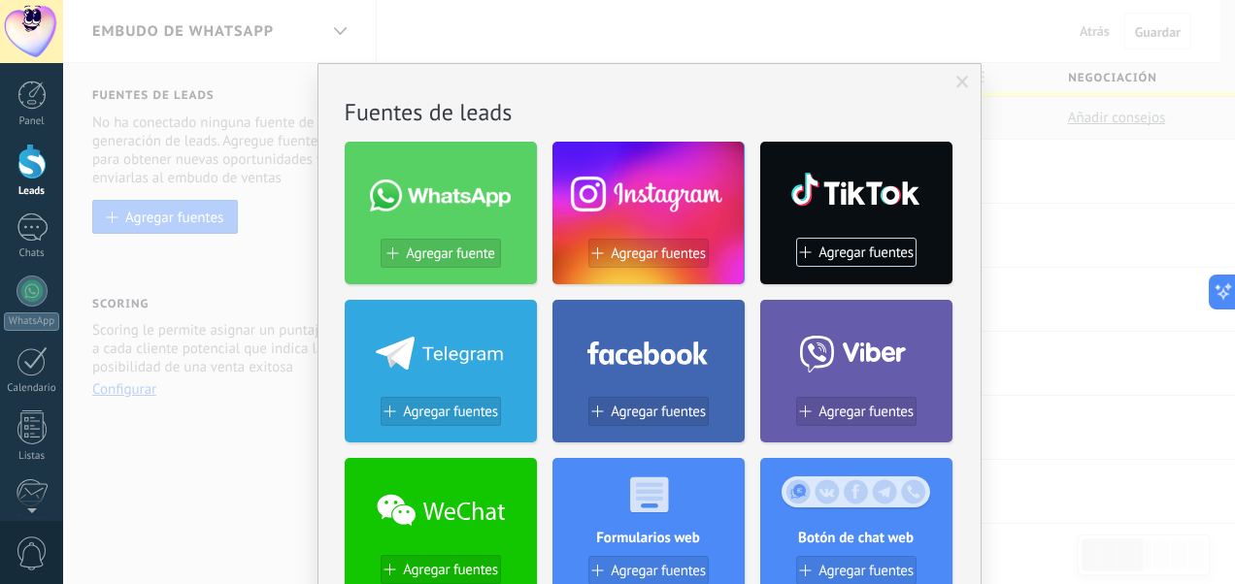
drag, startPoint x: 943, startPoint y: 137, endPoint x: 961, endPoint y: 225, distance: 90.0
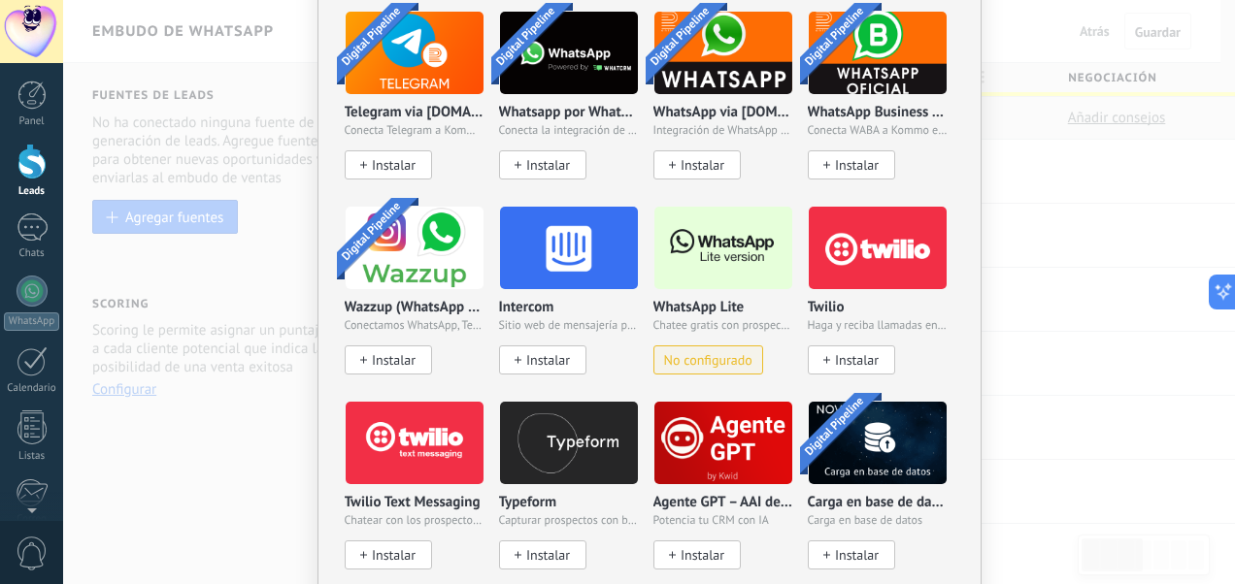
scroll to position [1589, 0]
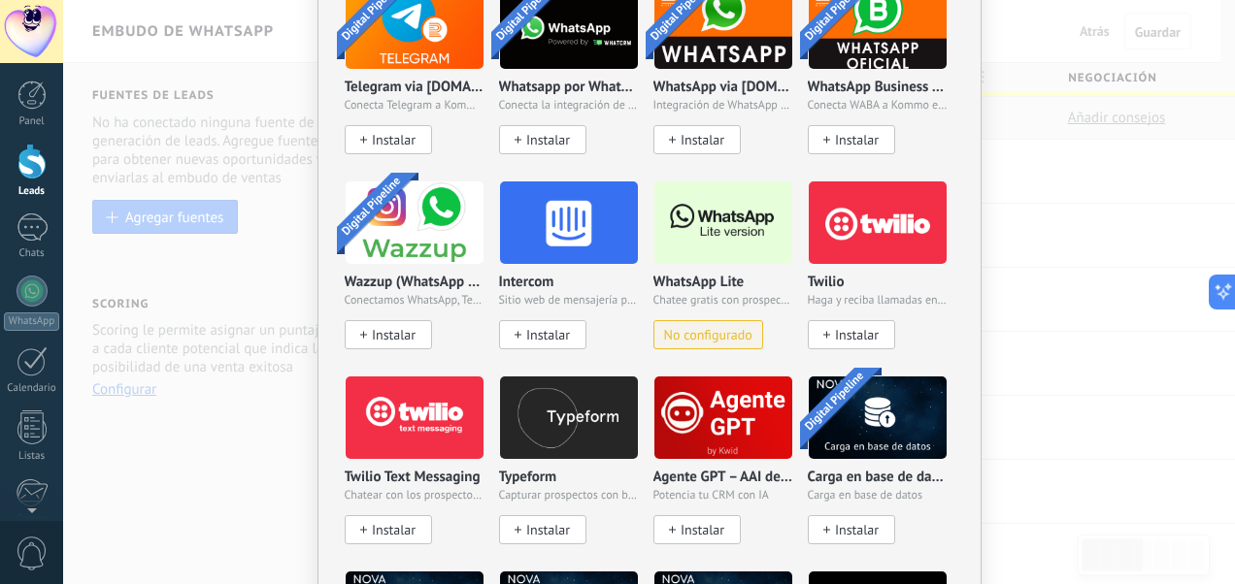
click at [711, 221] on img at bounding box center [723, 223] width 138 height 94
click at [710, 321] on button "No configurado" at bounding box center [708, 334] width 110 height 29
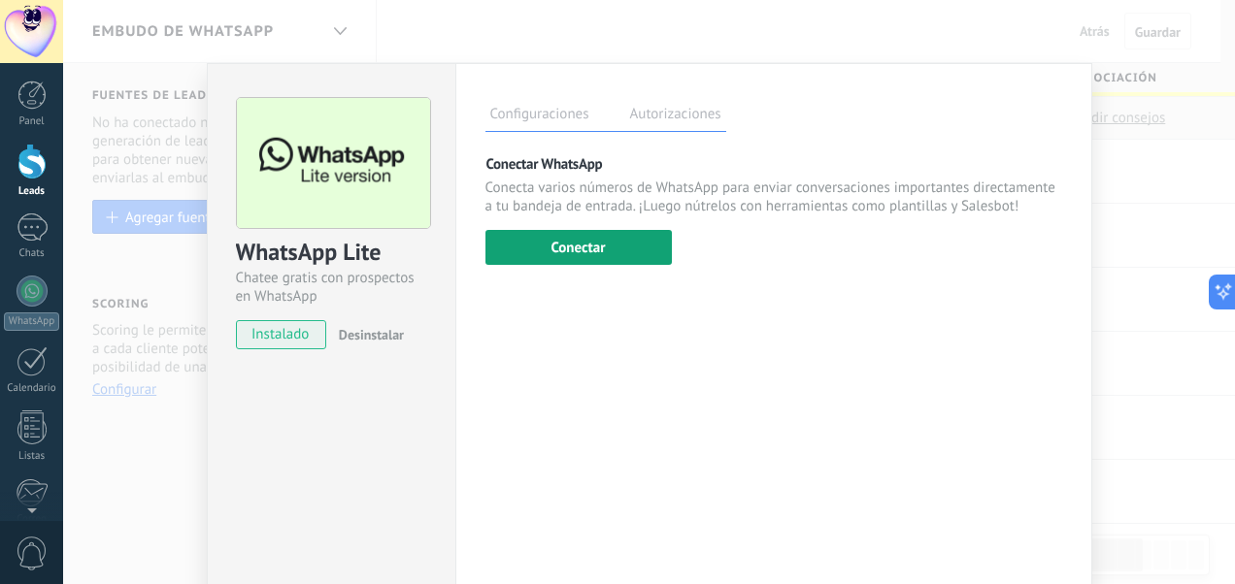
click at [579, 250] on button "Conectar" at bounding box center [578, 247] width 186 height 35
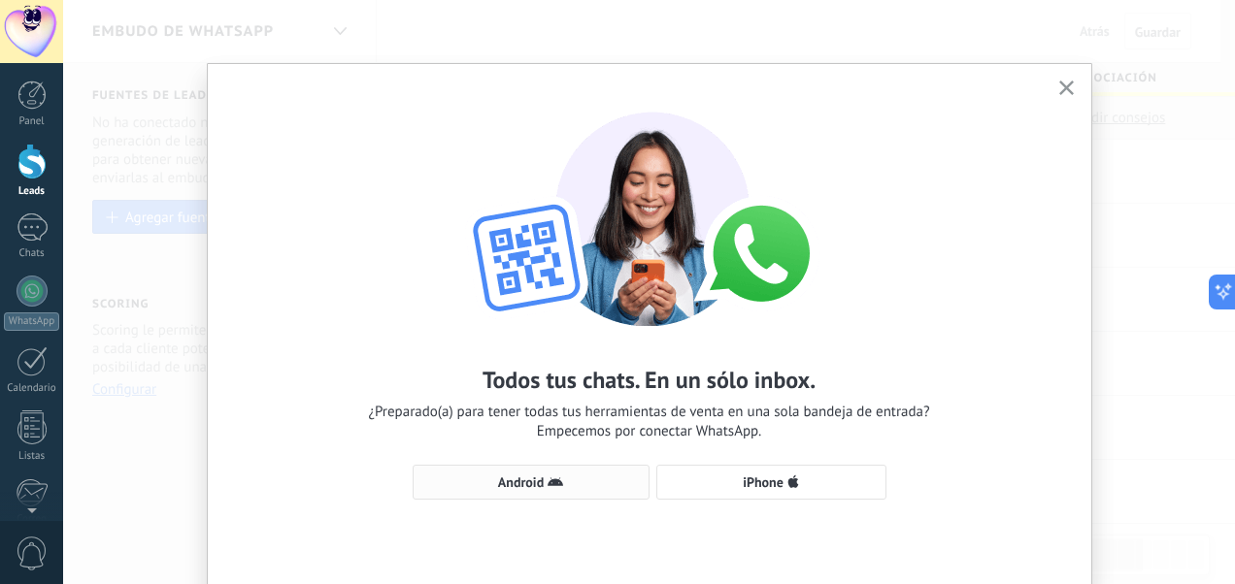
click at [547, 485] on icon "button" at bounding box center [555, 483] width 16 height 16
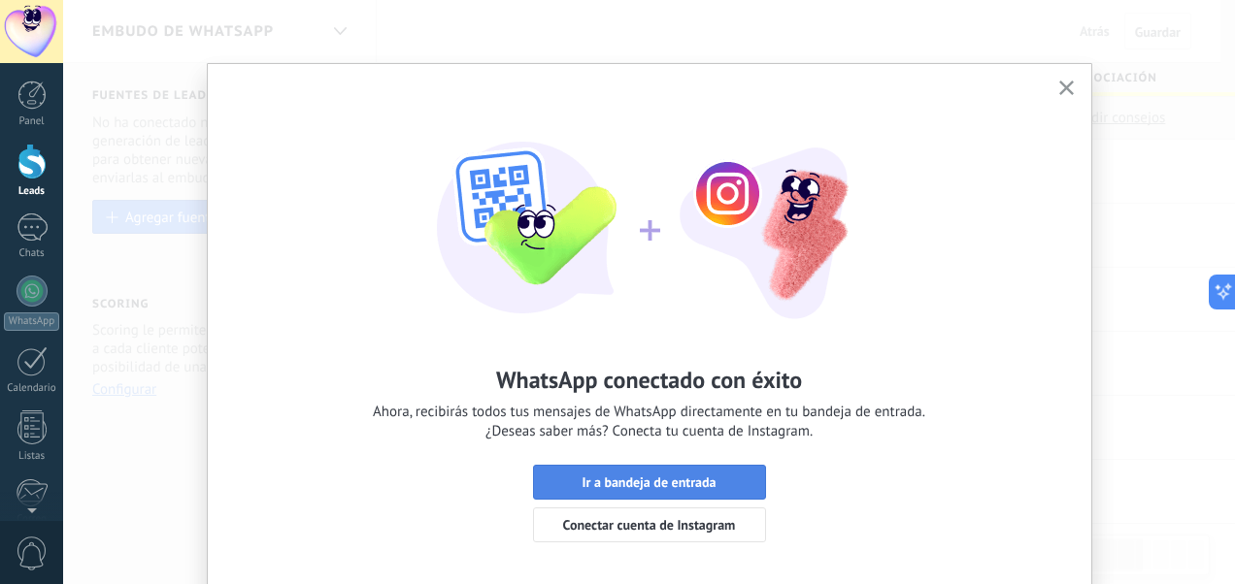
click at [613, 478] on span "Ir a bandeja de entrada" at bounding box center [648, 483] width 134 height 14
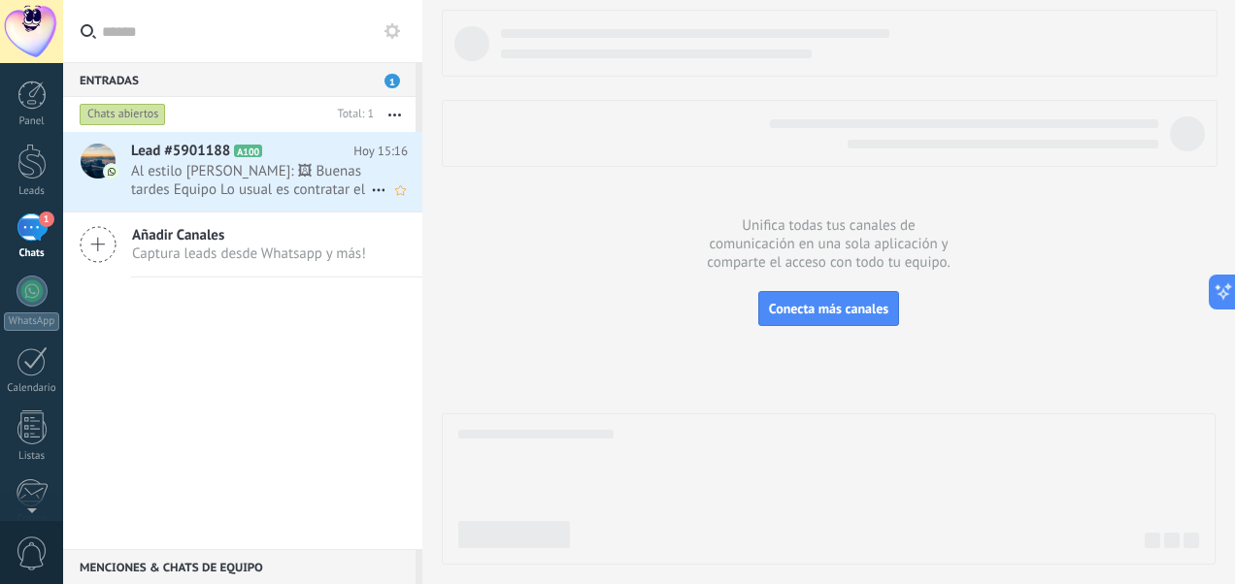
click at [293, 185] on span "Al estilo [PERSON_NAME]: 🖼 Buenas tardes Equipo Lo usual es contratar el seguro…" at bounding box center [251, 180] width 240 height 37
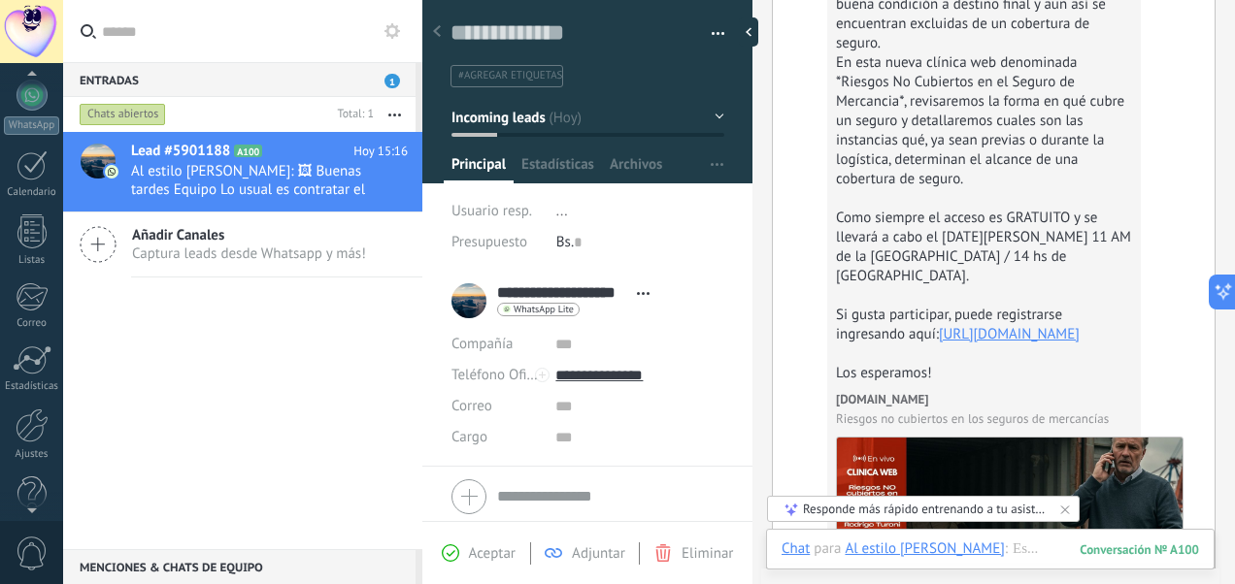
scroll to position [221, 0]
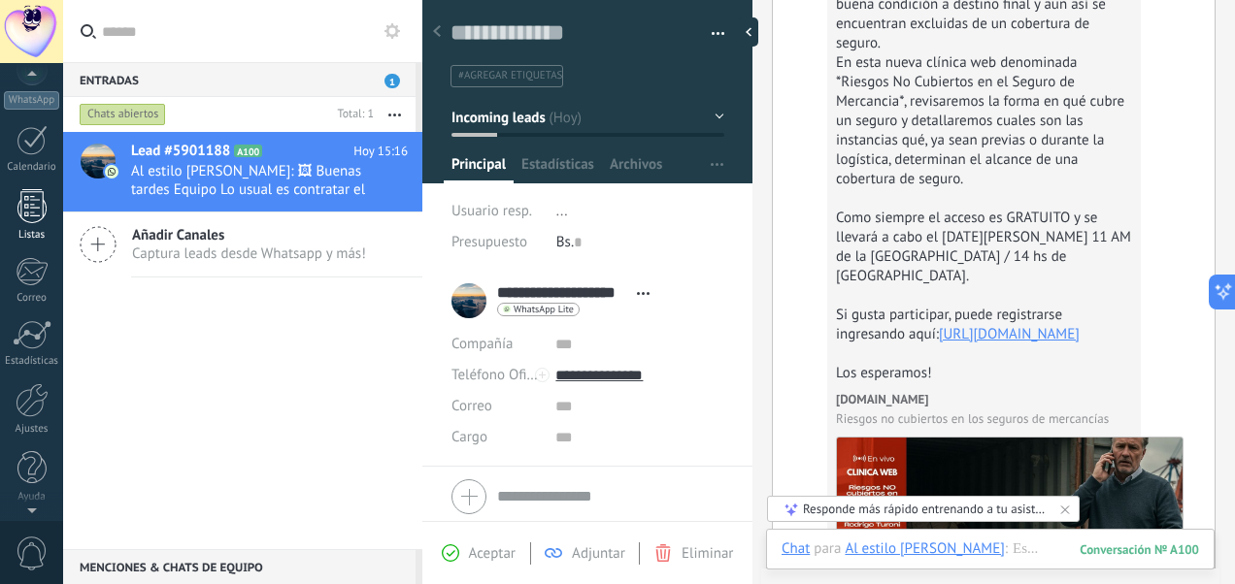
click at [34, 206] on div at bounding box center [31, 206] width 29 height 34
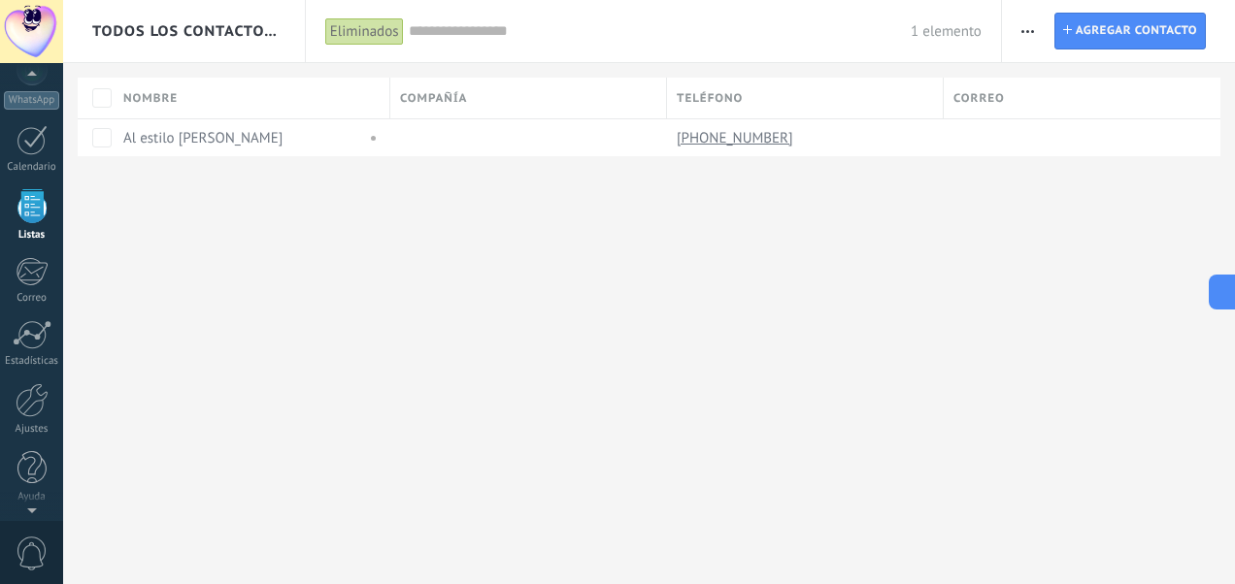
scroll to position [119, 0]
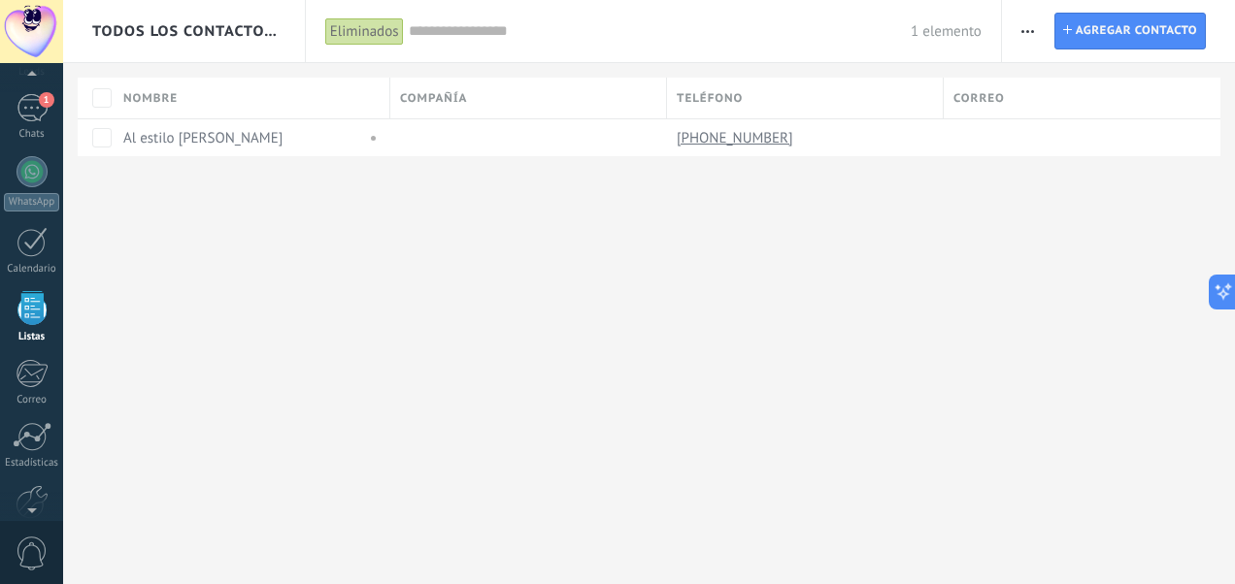
click at [1035, 36] on button "button" at bounding box center [1027, 31] width 28 height 37
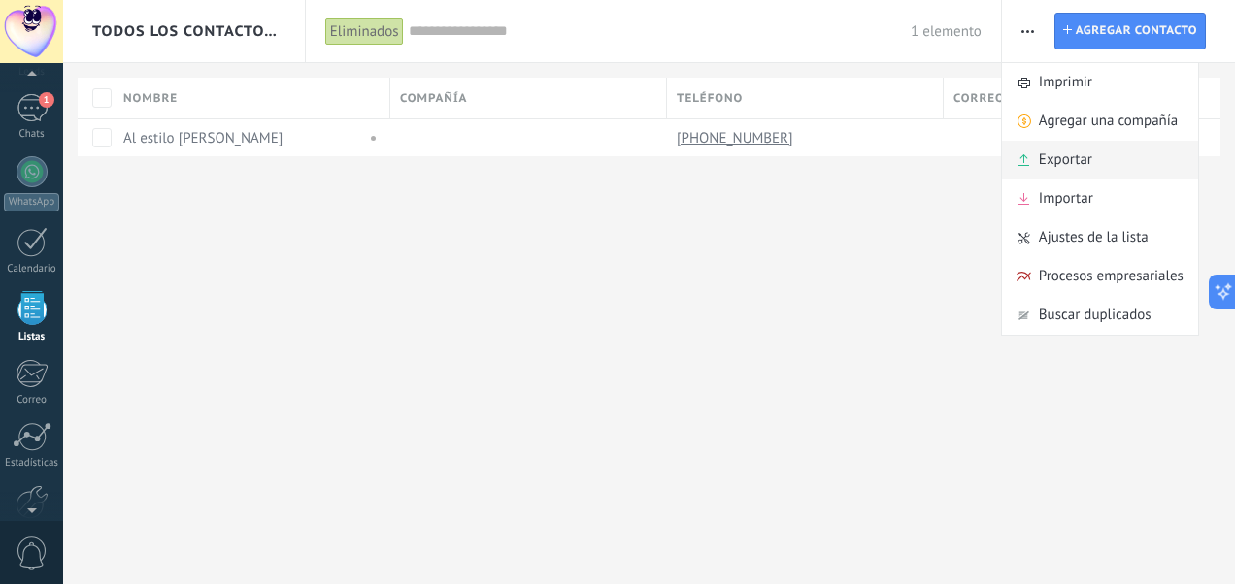
click at [1091, 149] on span "Exportar" at bounding box center [1065, 160] width 53 height 39
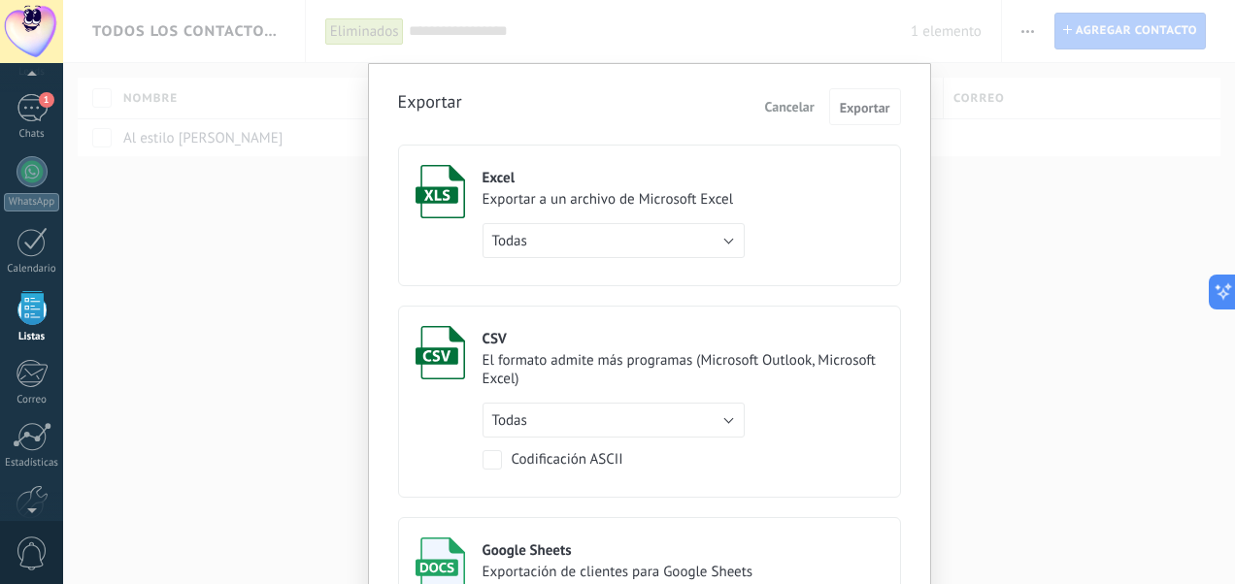
click at [778, 232] on label "Excel Exportar a un archivo de Microsoft Excel Todas de filtro activo solo la p…" at bounding box center [649, 216] width 503 height 142
click at [858, 101] on span "Exportar" at bounding box center [865, 108] width 50 height 14
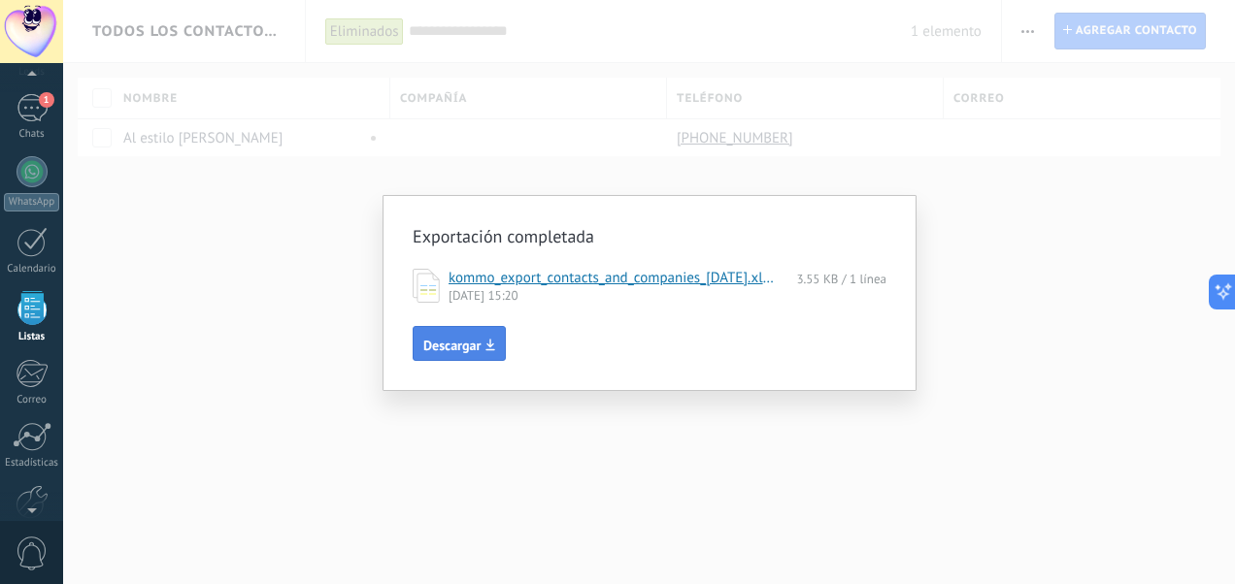
click at [476, 344] on span "Descargar" at bounding box center [451, 346] width 57 height 14
